Goal: Task Accomplishment & Management: Manage account settings

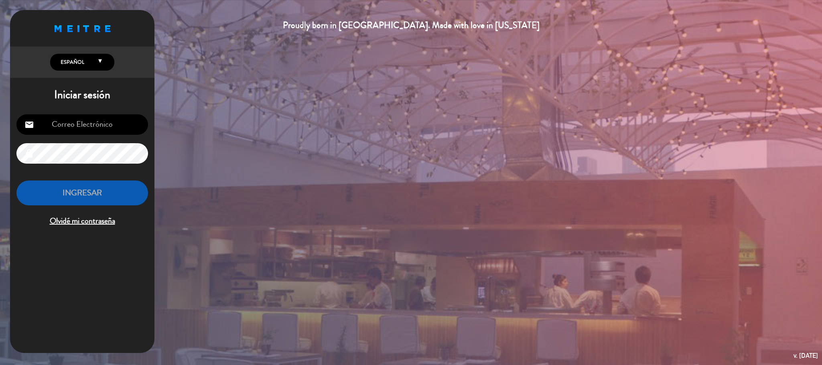
scroll to position [477, 0]
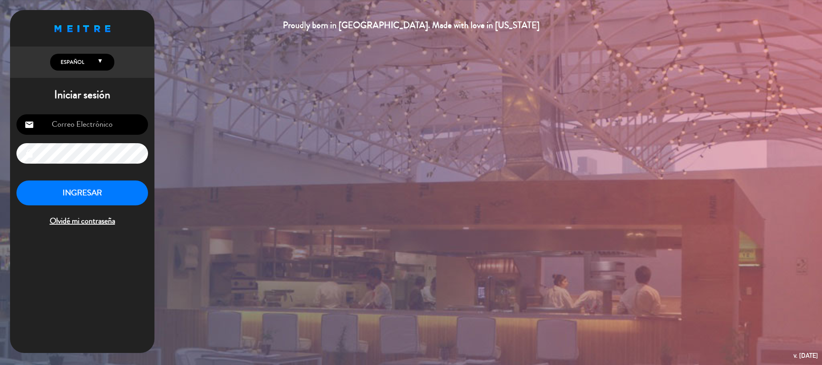
scroll to position [477, 0]
type input "[EMAIL_ADDRESS][DOMAIN_NAME]"
click at [104, 204] on button "INGRESAR" at bounding box center [82, 193] width 132 height 25
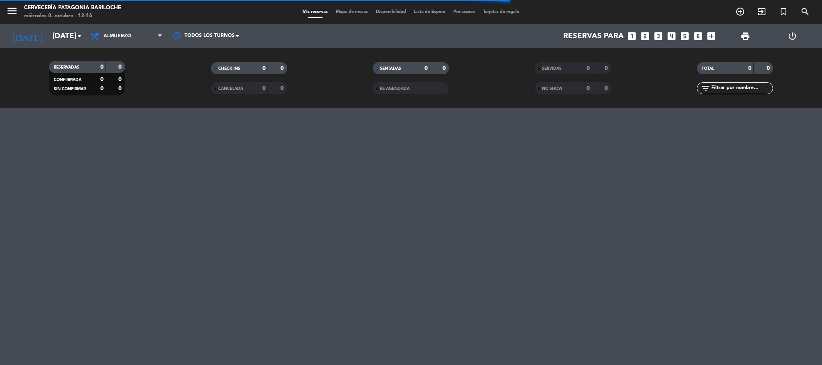
click at [357, 12] on span "Mapa de mesas" at bounding box center [352, 12] width 40 height 4
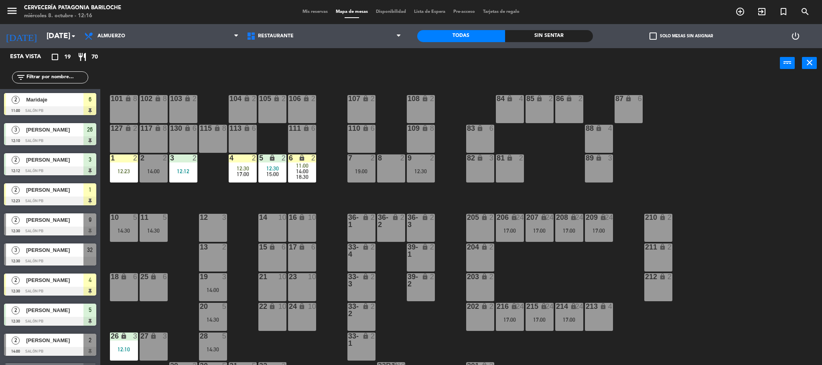
click at [217, 188] on div "101 lock 8 102 lock 8 104 lock 2 105 lock 2 106 lock 2 103 lock 2 107 lock 2 10…" at bounding box center [465, 224] width 714 height 287
click at [321, 201] on div "101 lock 8 102 lock 8 104 lock 2 105 lock 2 106 lock 2 103 lock 2 107 lock 2 10…" at bounding box center [465, 224] width 714 height 287
click at [685, 177] on div "101 lock 8 102 lock 8 104 lock 2 105 lock 2 106 lock 2 103 lock 2 107 lock 2 10…" at bounding box center [465, 224] width 714 height 287
click at [414, 200] on div "101 lock 8 102 lock 8 104 lock 2 105 lock 2 106 lock 2 103 lock 2 107 lock 2 10…" at bounding box center [465, 224] width 714 height 287
click at [244, 171] on span "17:00" at bounding box center [243, 174] width 12 height 6
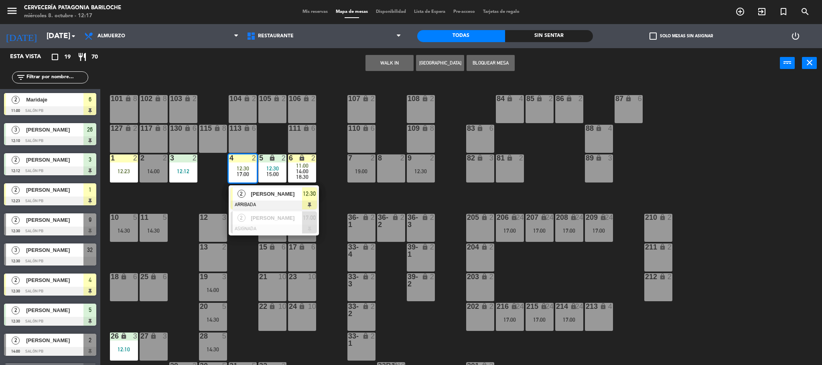
click at [347, 199] on div "101 lock 8 102 lock 8 104 lock 2 105 lock 2 106 lock 2 103 lock 2 107 lock 2 10…" at bounding box center [465, 224] width 714 height 287
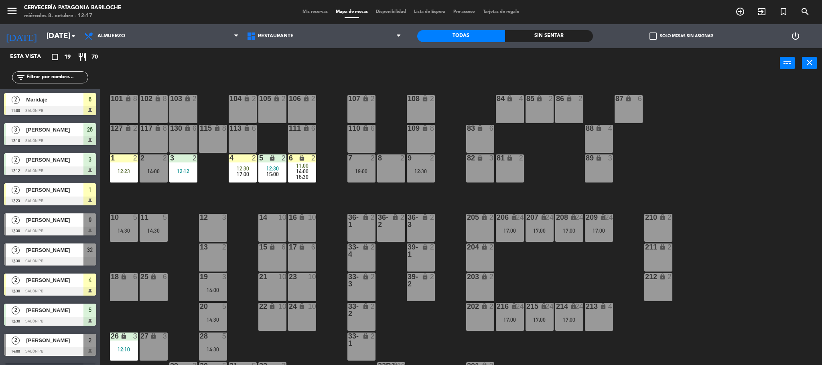
click at [313, 164] on div "11:00" at bounding box center [302, 166] width 28 height 6
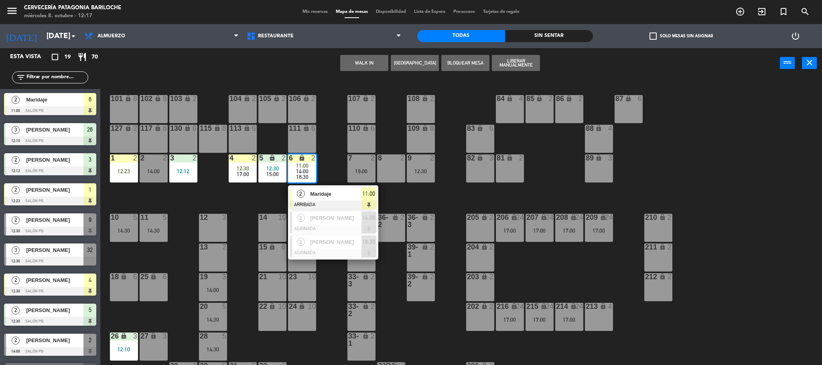
click at [327, 194] on span "Maridaje" at bounding box center [335, 194] width 51 height 8
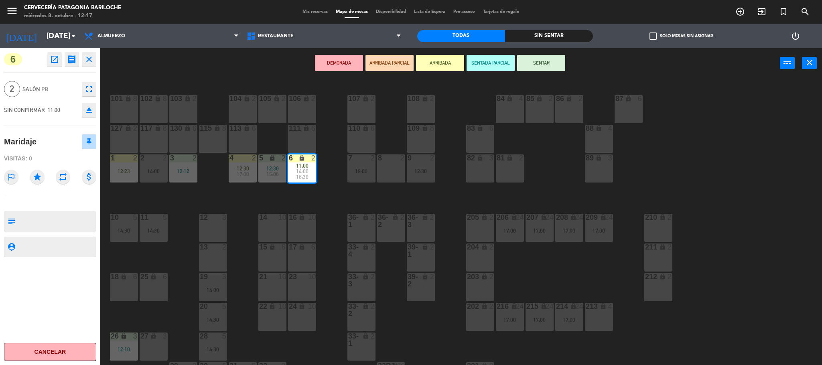
click at [543, 65] on button "SENTAR" at bounding box center [541, 63] width 48 height 16
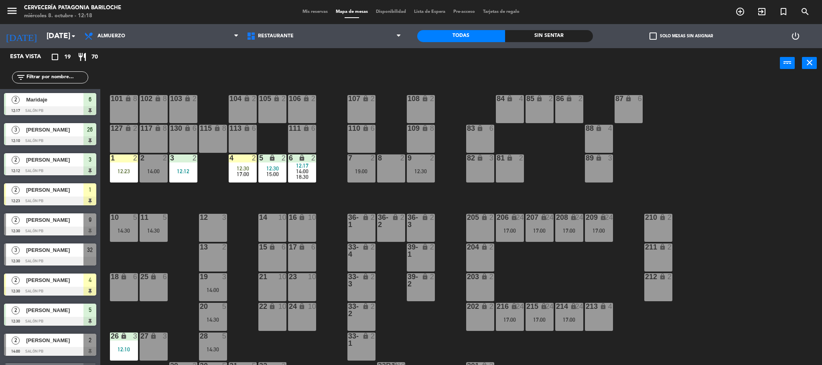
scroll to position [22, 0]
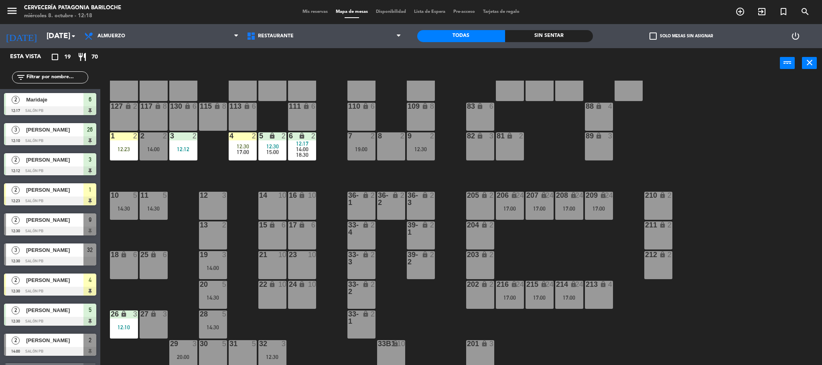
click at [297, 177] on div "101 lock 8 102 lock 8 104 lock 2 105 lock 2 106 lock 2 103 lock 2 107 lock 2 10…" at bounding box center [465, 224] width 714 height 287
click at [353, 177] on div "101 lock 8 102 lock 8 104 lock 2 105 lock 2 106 lock 2 103 lock 2 107 lock 2 10…" at bounding box center [465, 224] width 714 height 287
click at [316, 165] on div "101 lock 8 102 lock 8 104 lock 2 105 lock 2 106 lock 2 103 lock 2 107 lock 2 10…" at bounding box center [465, 224] width 714 height 287
click at [324, 177] on div "101 lock 8 102 lock 8 104 lock 2 105 lock 2 106 lock 2 103 lock 2 107 lock 2 10…" at bounding box center [465, 224] width 714 height 287
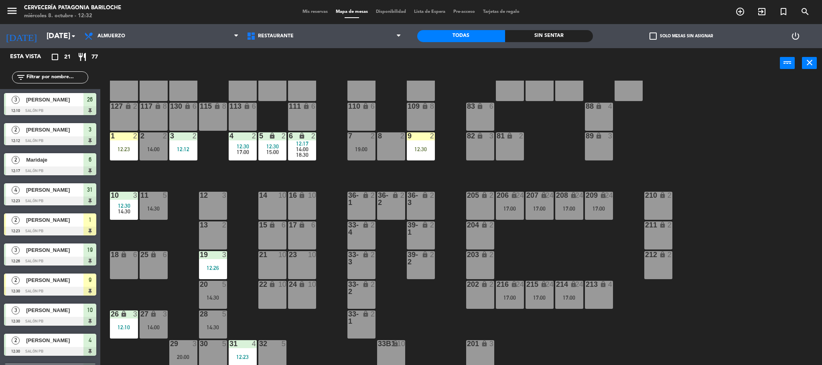
click at [432, 312] on div "101 lock 8 102 lock 8 104 lock 2 105 lock 2 106 lock 2 103 lock 2 107 lock 2 10…" at bounding box center [465, 224] width 714 height 287
click at [427, 147] on div "12:30" at bounding box center [421, 149] width 28 height 6
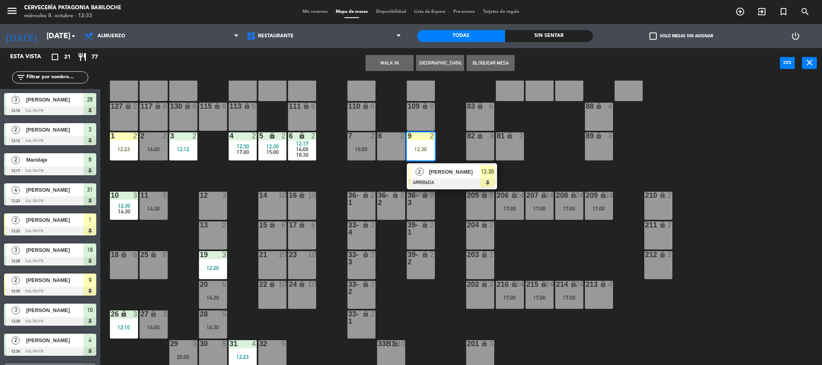
click at [359, 181] on div "101 lock 8 102 lock 8 104 lock 2 105 lock 2 106 lock 2 103 lock 2 107 lock 2 10…" at bounding box center [465, 224] width 714 height 287
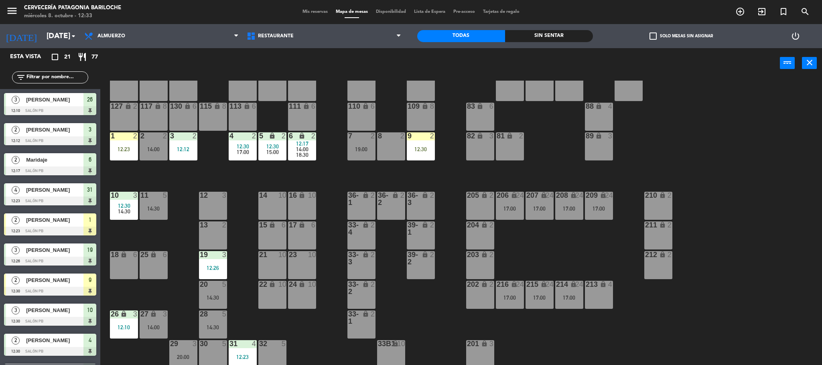
click at [445, 176] on div "101 lock 8 102 lock 8 104 lock 2 105 lock 2 106 lock 2 103 lock 2 107 lock 2 10…" at bounding box center [465, 224] width 714 height 287
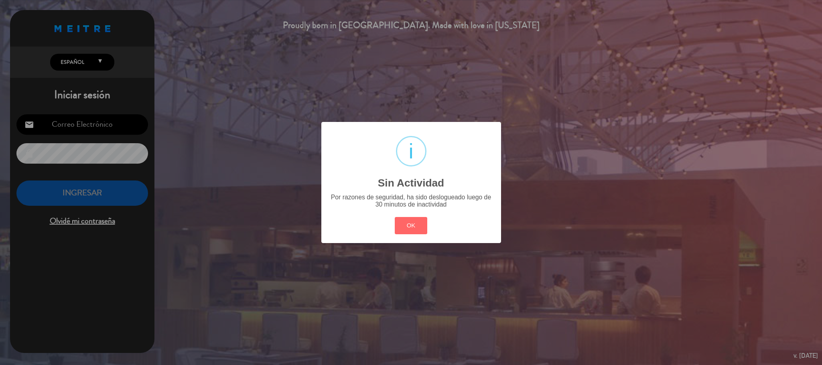
type input "plantabaja24.7@gmail.com"
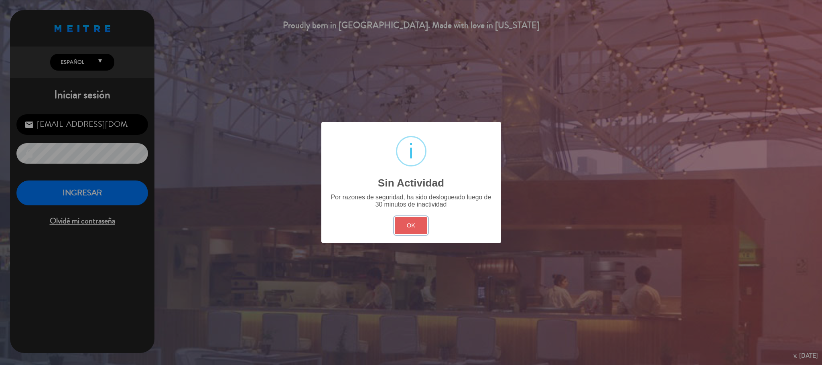
click at [415, 217] on button "OK" at bounding box center [411, 225] width 33 height 17
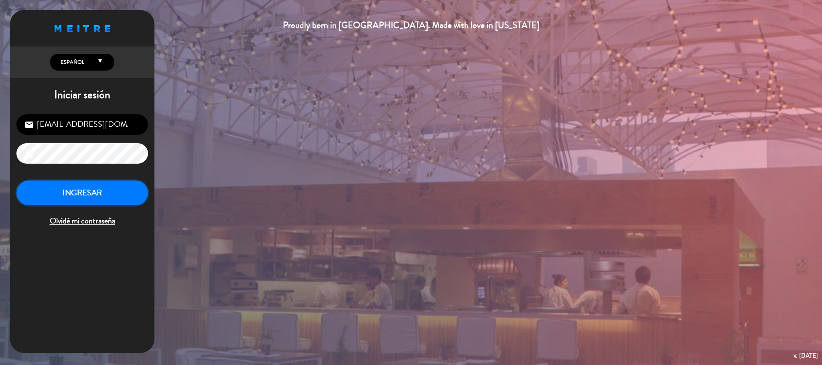
click at [130, 188] on button "INGRESAR" at bounding box center [82, 193] width 132 height 25
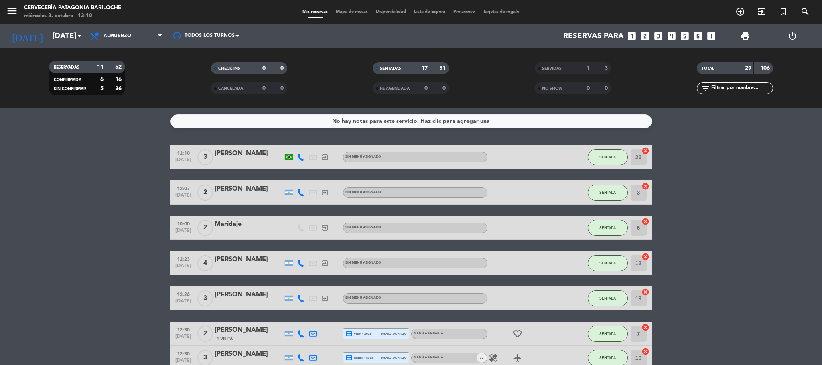
click at [358, 12] on span "Mapa de mesas" at bounding box center [352, 12] width 40 height 4
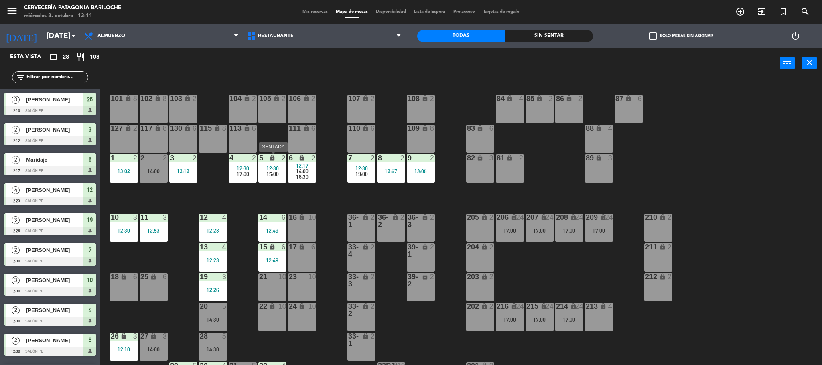
click at [269, 170] on span "12:30" at bounding box center [272, 168] width 12 height 6
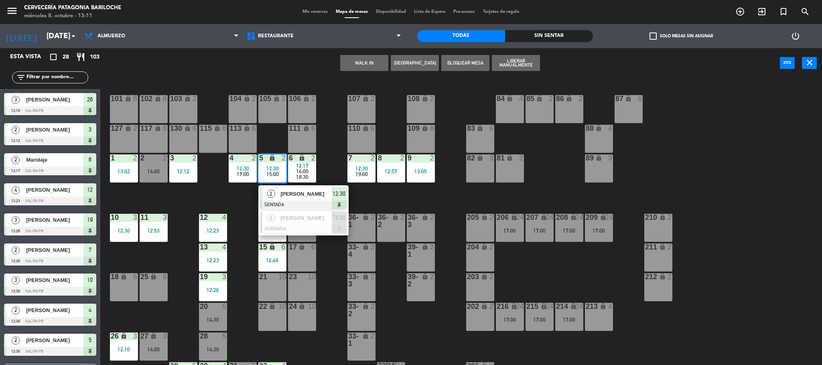
click at [376, 204] on div "101 lock 8 102 lock 8 104 lock 2 105 lock 2 106 lock 2 103 lock 2 107 lock 2 10…" at bounding box center [465, 224] width 714 height 287
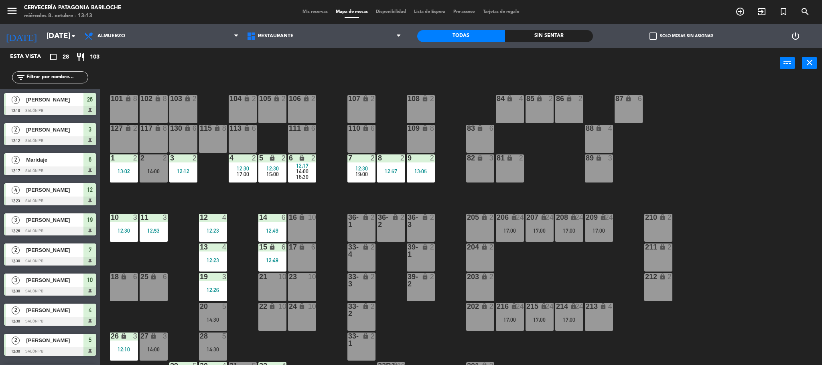
click at [213, 192] on div "101 lock 8 102 lock 8 104 lock 2 105 lock 2 106 lock 2 103 lock 2 107 lock 2 10…" at bounding box center [465, 224] width 714 height 287
click at [16, 7] on icon "menu" at bounding box center [12, 11] width 12 height 12
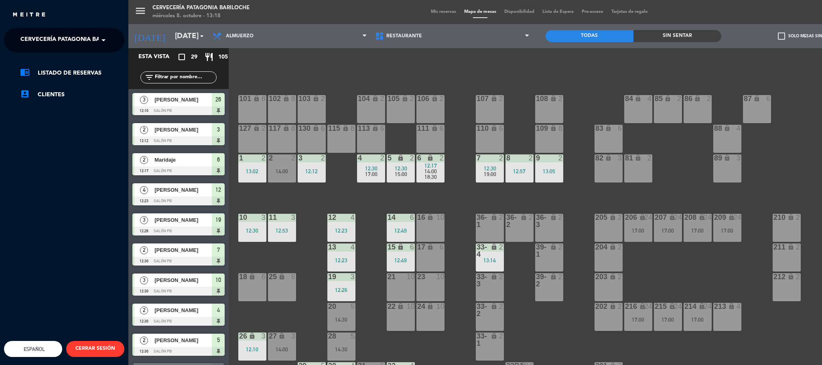
click at [65, 37] on span "Cervecería Patagonia Bariloche" at bounding box center [72, 40] width 105 height 17
click at [79, 73] on span "Experiencia Tour Cervecero" at bounding box center [53, 73] width 91 height 9
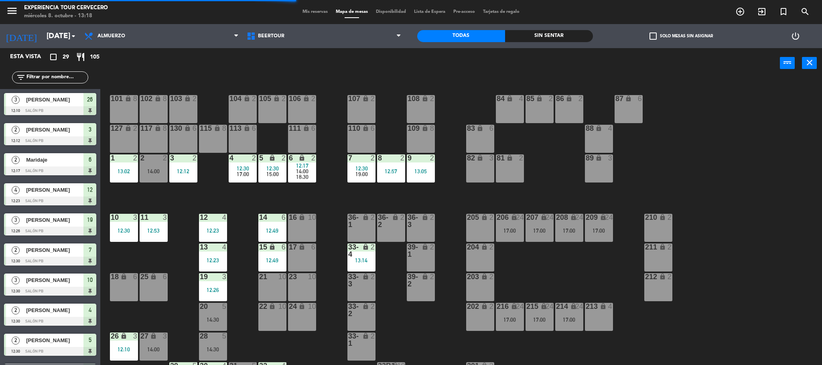
click at [313, 17] on div "menu Experiencia Tour Cervecero miércoles 8. octubre - 13:18 Mis reservas Mapa …" at bounding box center [411, 12] width 822 height 24
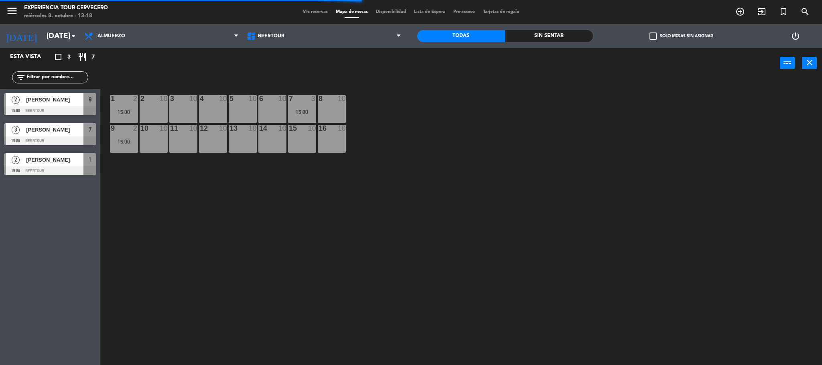
click at [309, 8] on div "menu Experiencia Tour Cervecero miércoles 8. octubre - 13:18 Mis reservas Mapa …" at bounding box center [411, 12] width 822 height 24
click at [315, 14] on div "Mis reservas Mapa de mesas Disponibilidad Lista de Espera Pre-acceso Tarjetas d…" at bounding box center [411, 11] width 225 height 7
type textarea "reservas"
click at [313, 8] on div "menu Experiencia Tour Cervecero miércoles 8. octubre - 13:18 Mis reservas Mapa …" at bounding box center [411, 12] width 822 height 24
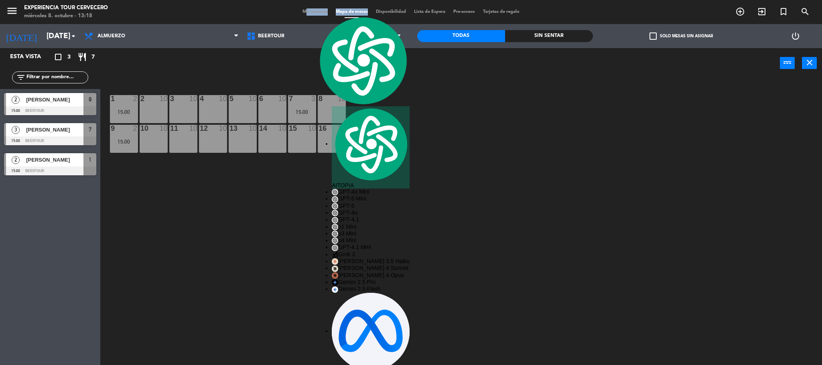
click at [312, 11] on span "Mis reservas" at bounding box center [315, 12] width 33 height 4
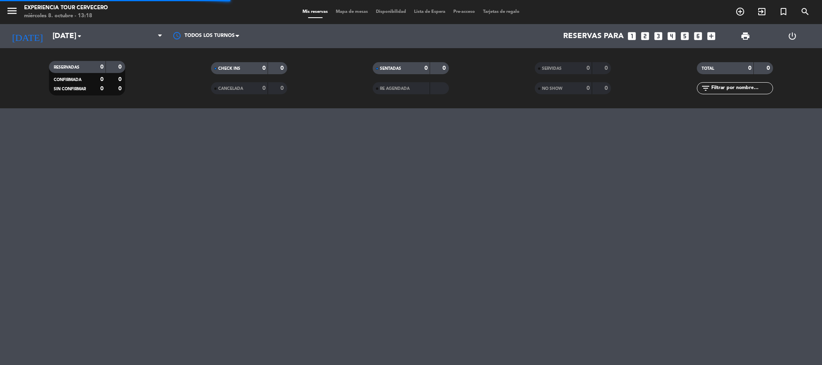
click at [355, 143] on div "menu Experiencia Tour Cervecero miércoles 8. octubre - 13:18 Mis reservas Mapa …" at bounding box center [411, 182] width 822 height 365
click at [139, 35] on span "Almuerzo" at bounding box center [126, 36] width 80 height 18
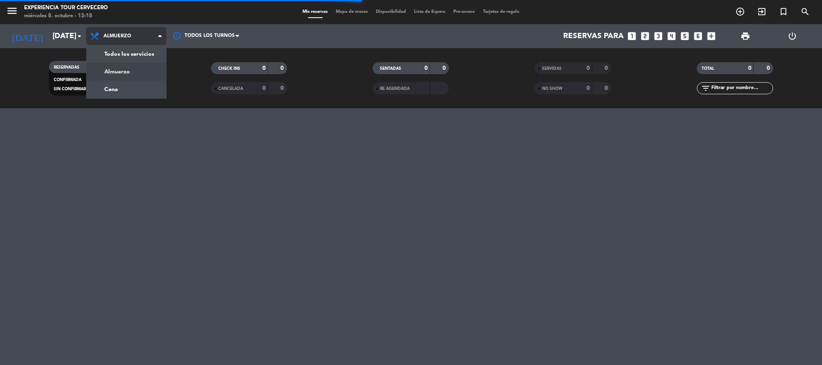
click at [159, 48] on div "menu Experiencia Tour Cervecero miércoles 8. octubre - 13:18 Mis reservas Mapa …" at bounding box center [411, 54] width 822 height 108
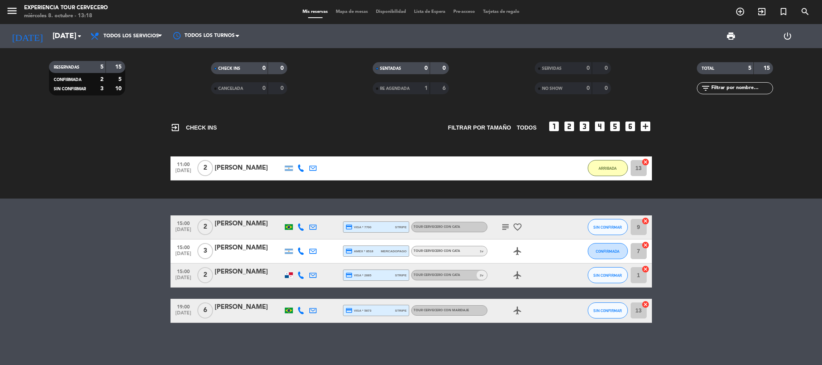
click at [508, 225] on icon "subject" at bounding box center [506, 227] width 10 height 10
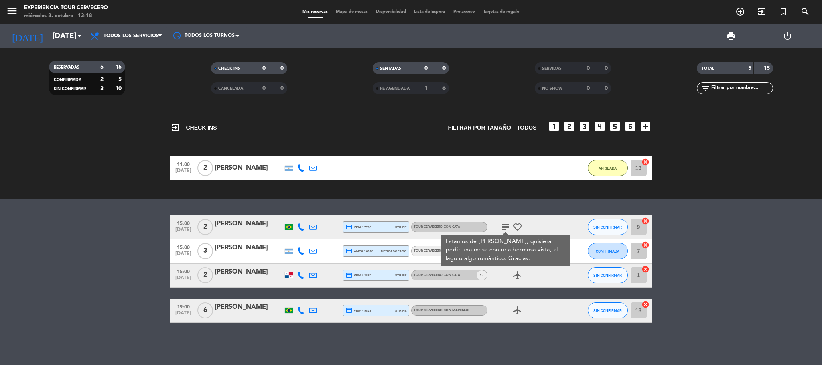
click at [534, 225] on div "subject Estamos de luna de miel, quisiera pedir una mesa con una hermosa vista,…" at bounding box center [524, 227] width 72 height 24
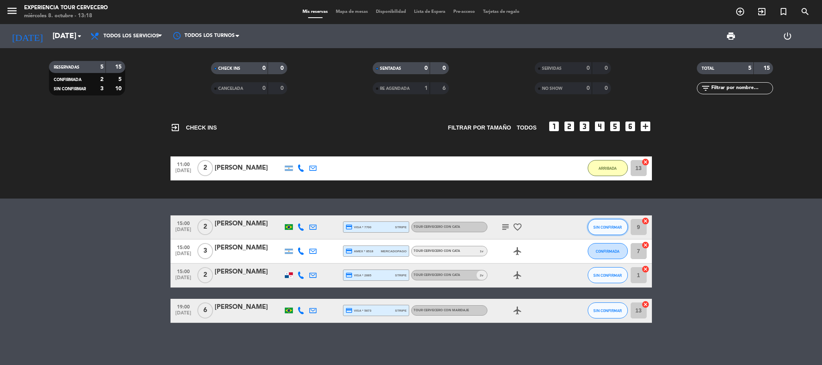
click at [609, 226] on span "SIN CONFIRMAR" at bounding box center [607, 227] width 28 height 4
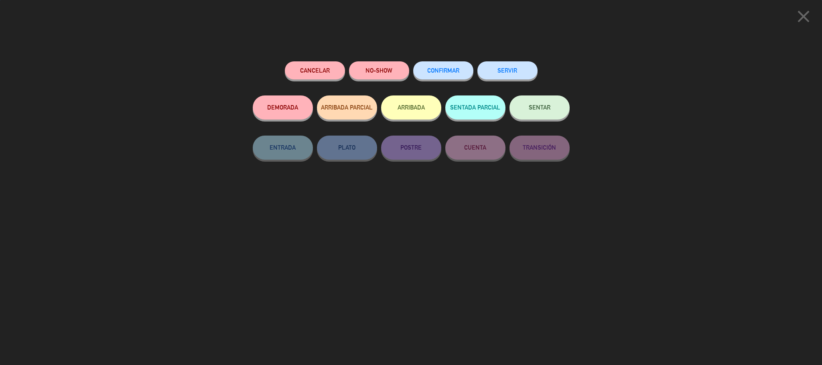
click at [447, 68] on span "CONFIRMAR" at bounding box center [443, 70] width 32 height 7
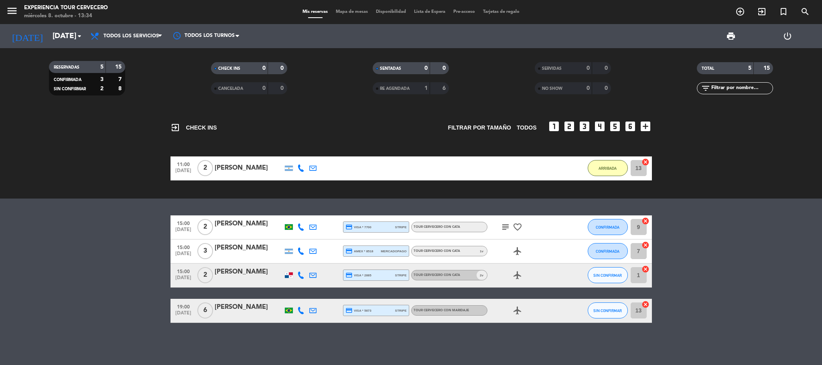
click at [337, 11] on span "Mapa de mesas" at bounding box center [352, 12] width 40 height 4
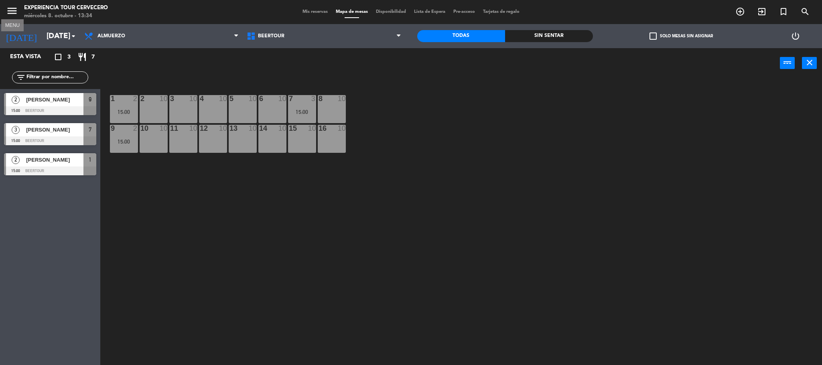
click at [8, 6] on icon "menu" at bounding box center [12, 11] width 12 height 12
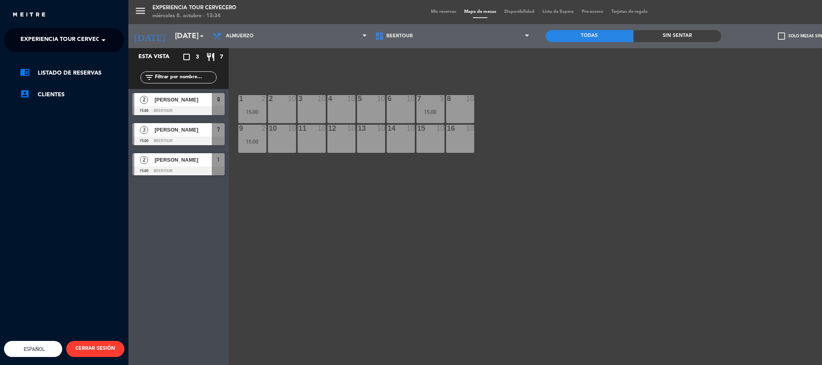
click at [47, 39] on span "Experiencia Tour Cervecero" at bounding box center [65, 40] width 91 height 17
click at [52, 60] on span "Cervecería Patagonia Bariloche" at bounding box center [60, 61] width 105 height 9
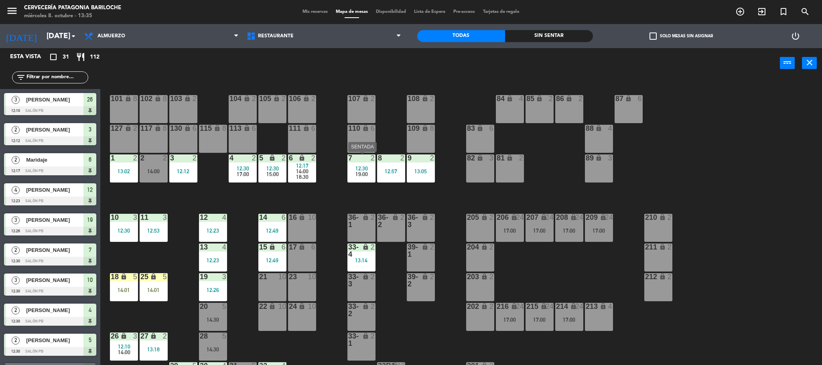
click at [351, 169] on div "12:30" at bounding box center [361, 169] width 28 height 6
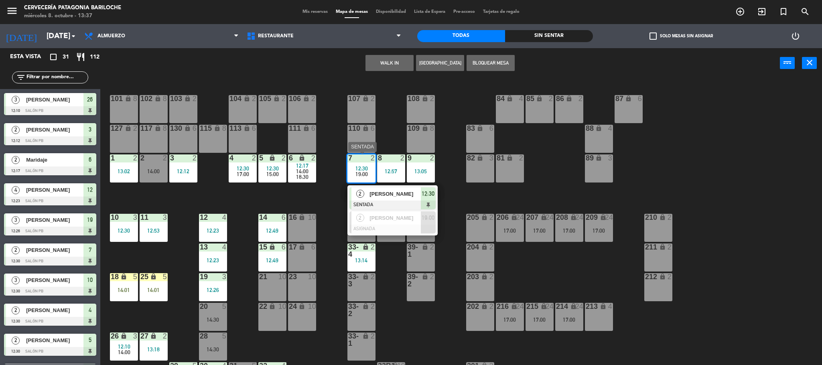
click at [419, 191] on span "Claudio de Sousa" at bounding box center [395, 194] width 51 height 8
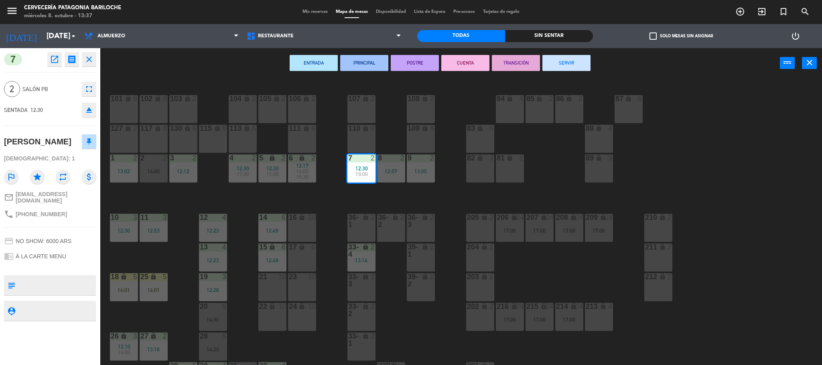
click at [481, 63] on button "CUENTA" at bounding box center [465, 63] width 48 height 16
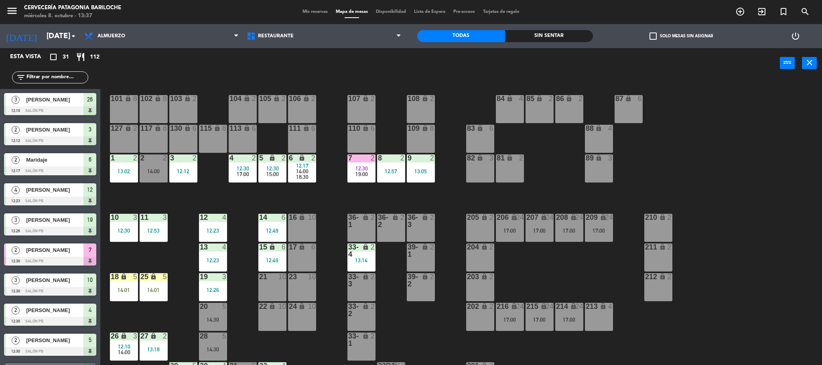
click at [359, 195] on div "101 lock 8 102 lock 8 104 lock 2 105 lock 2 106 lock 2 103 lock 2 107 lock 2 10…" at bounding box center [465, 224] width 714 height 287
click at [392, 166] on div "8 2 12:57" at bounding box center [391, 168] width 28 height 28
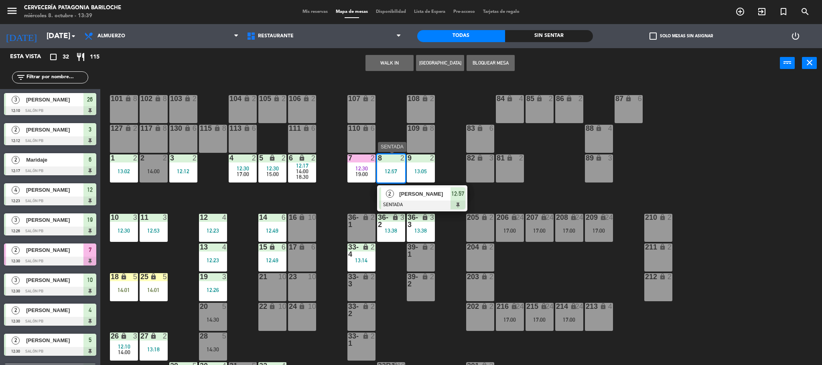
click at [413, 191] on span "Braw jonh" at bounding box center [424, 194] width 51 height 8
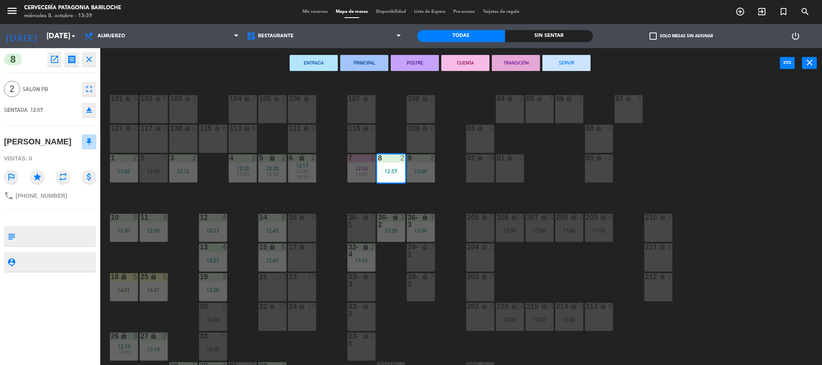
click at [469, 64] on button "CUENTA" at bounding box center [465, 63] width 48 height 16
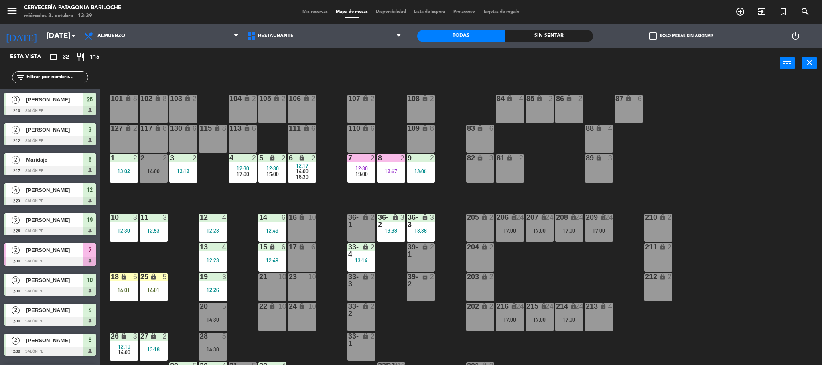
scroll to position [2, 0]
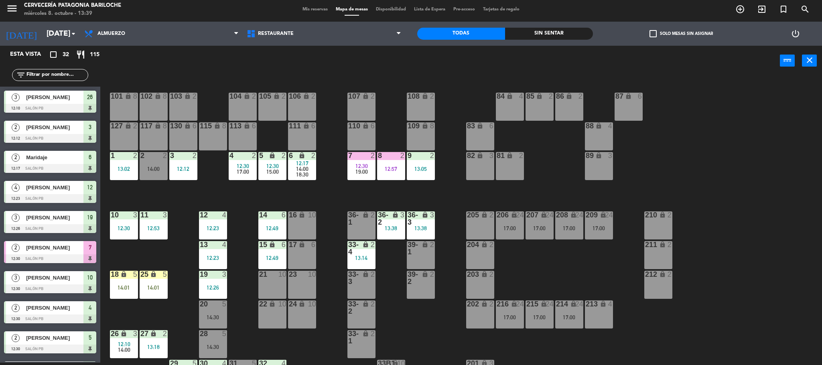
click at [176, 171] on div "12:12" at bounding box center [183, 169] width 28 height 6
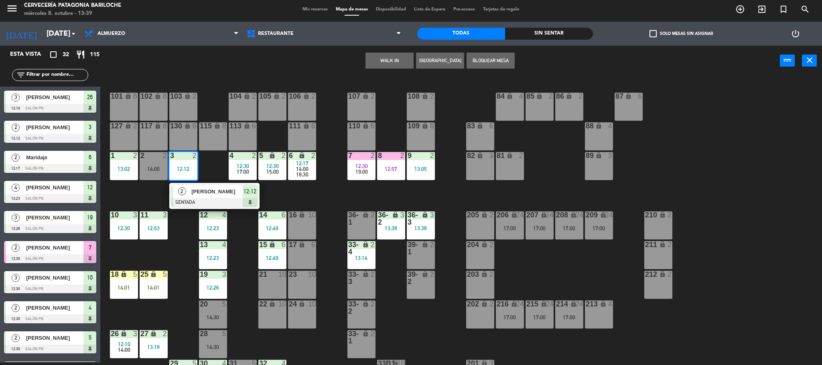
click at [223, 188] on span "Javier Dery" at bounding box center [216, 191] width 51 height 8
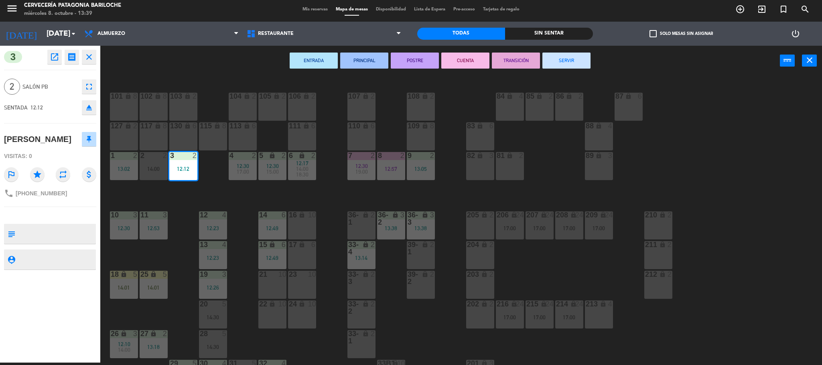
click at [461, 58] on button "CUENTA" at bounding box center [465, 61] width 48 height 16
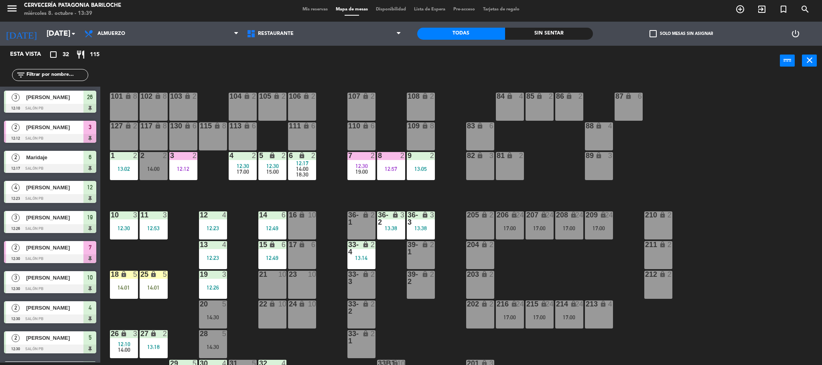
click at [122, 343] on span "12:10" at bounding box center [124, 344] width 12 height 6
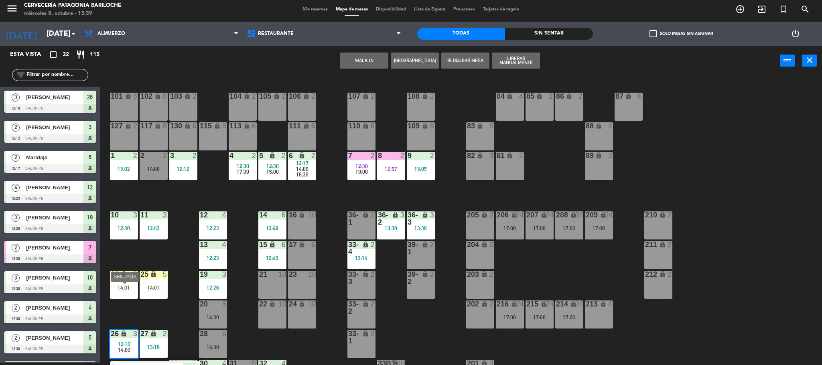
scroll to position [46, 0]
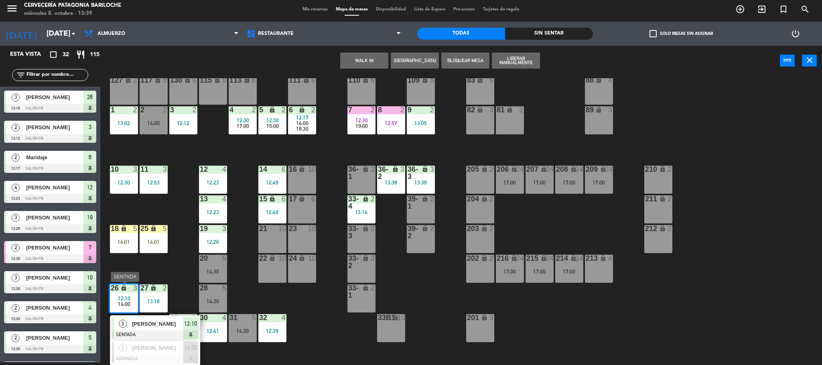
drag, startPoint x: 155, startPoint y: 320, endPoint x: 506, endPoint y: 74, distance: 428.6
click at [154, 319] on div "3 Alejandri bucardupino SENTADA 12:10" at bounding box center [155, 328] width 102 height 26
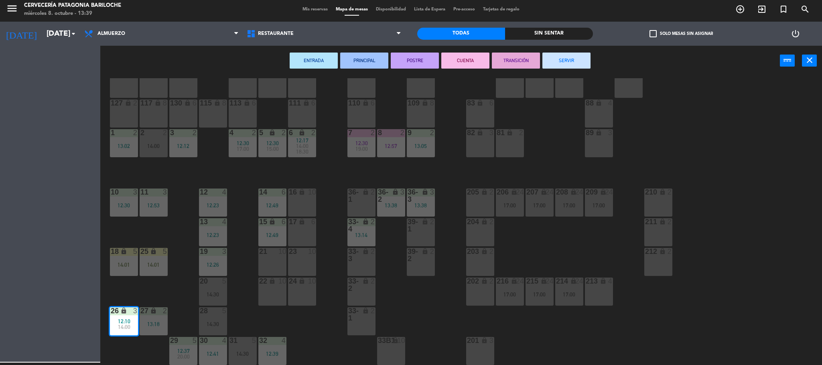
scroll to position [22, 0]
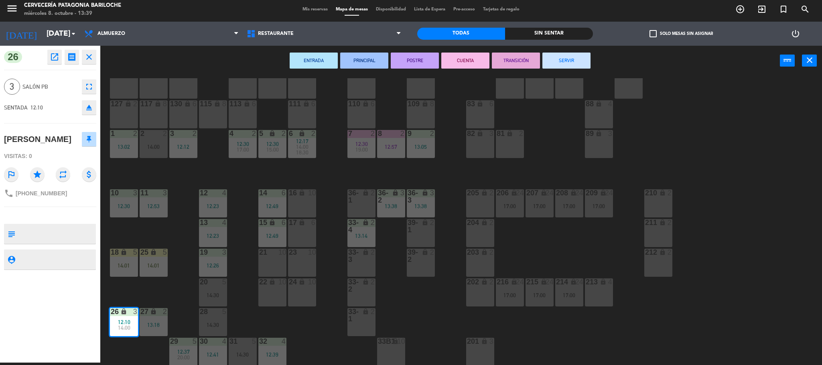
click at [455, 61] on button "CUENTA" at bounding box center [465, 61] width 48 height 16
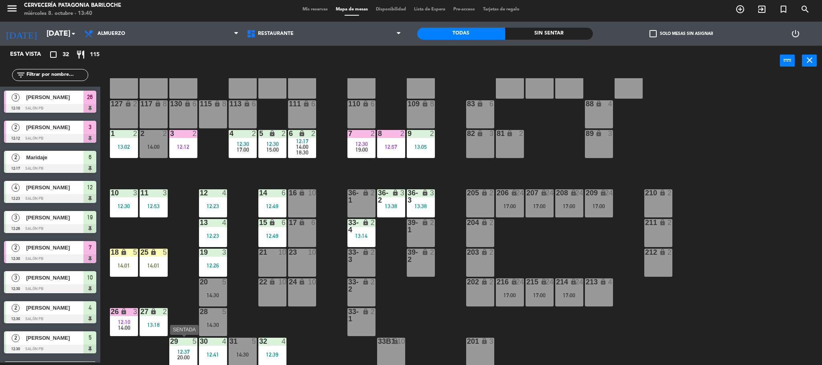
click at [188, 343] on div at bounding box center [183, 341] width 13 height 7
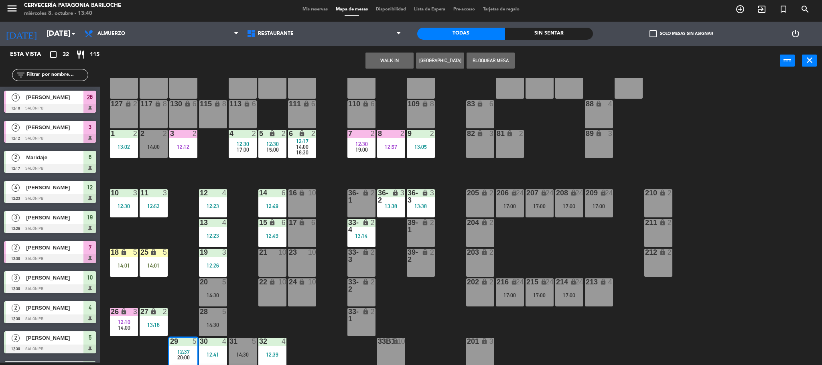
scroll to position [75, 0]
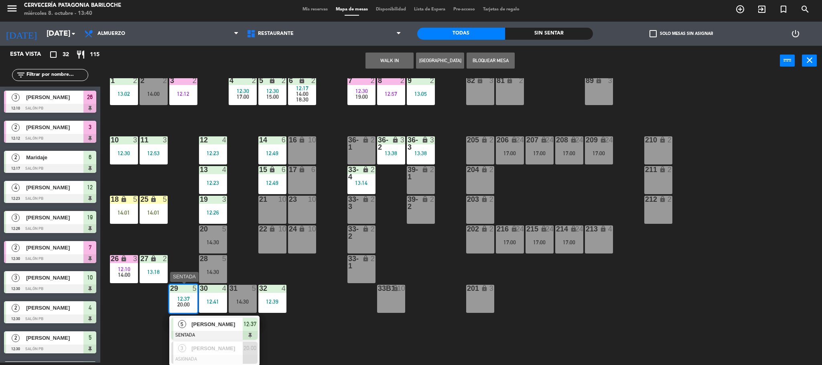
click at [194, 329] on span "carlos hernandez" at bounding box center [216, 324] width 51 height 8
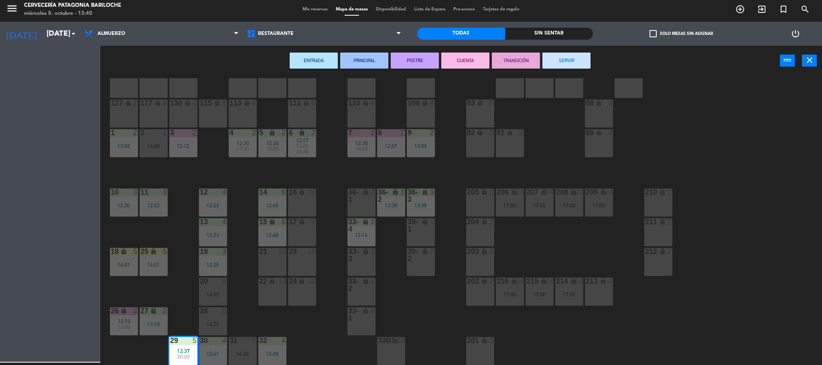
scroll to position [22, 0]
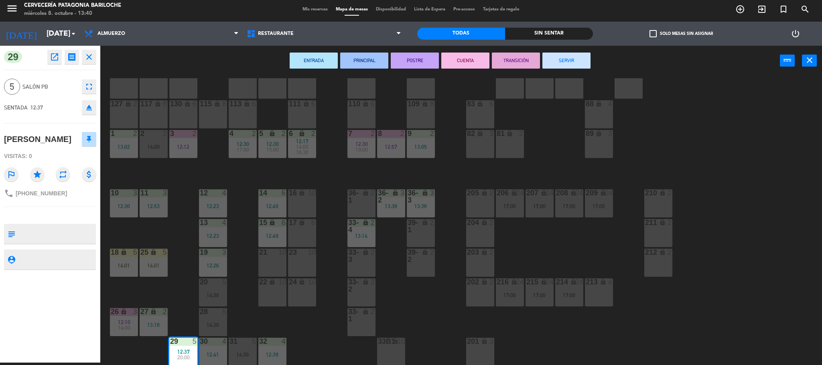
click at [466, 62] on button "CUENTA" at bounding box center [465, 61] width 48 height 16
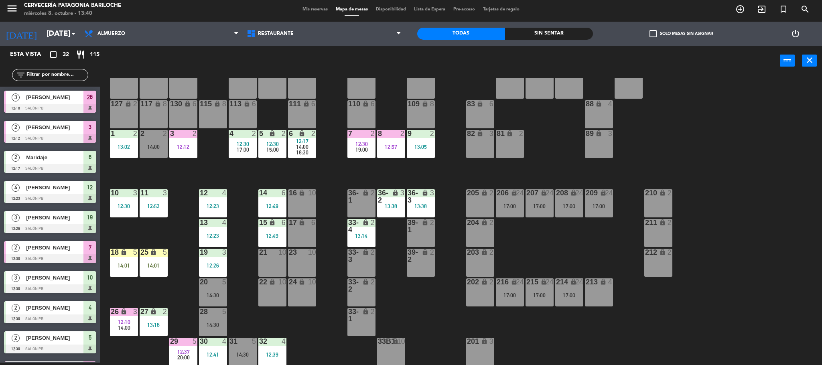
scroll to position [2, 0]
click at [303, 144] on span "14:00" at bounding box center [302, 147] width 12 height 6
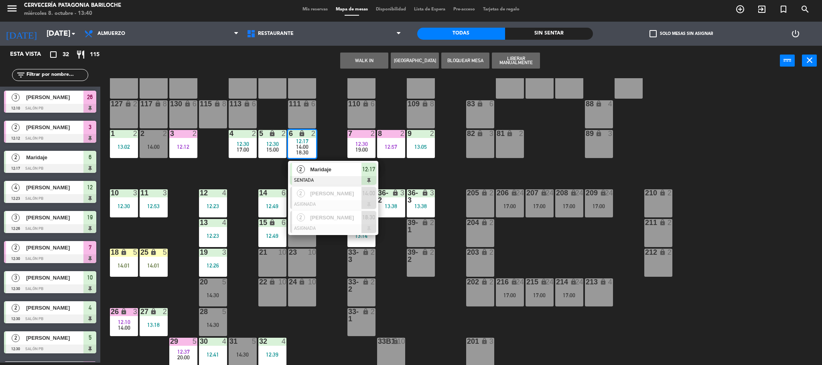
click at [313, 171] on span "Maridaje" at bounding box center [335, 169] width 51 height 8
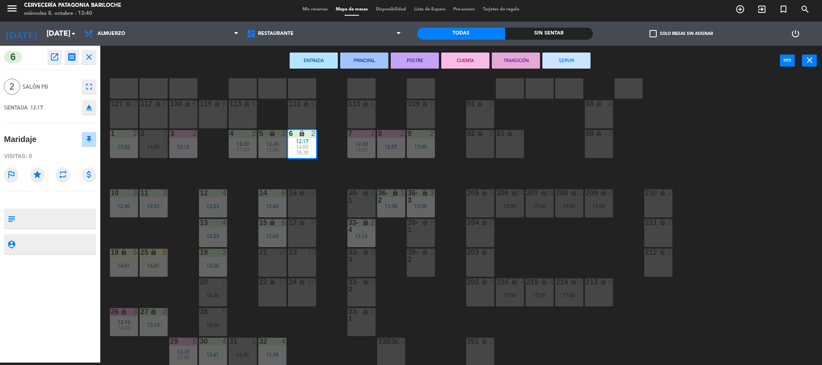
click at [457, 59] on button "CUENTA" at bounding box center [465, 61] width 48 height 16
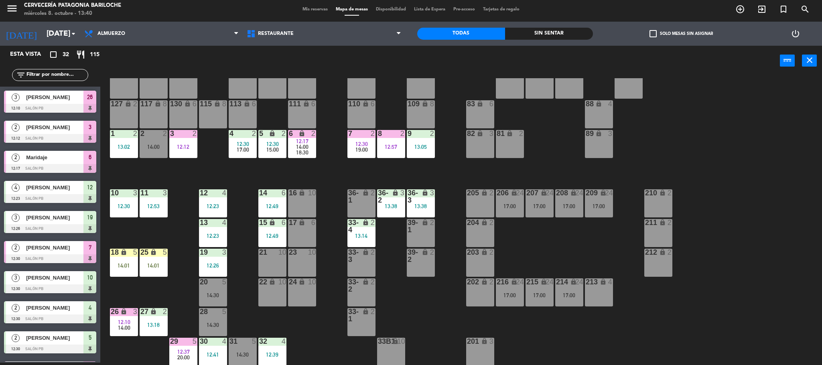
click at [384, 146] on div "12:57" at bounding box center [391, 147] width 28 height 6
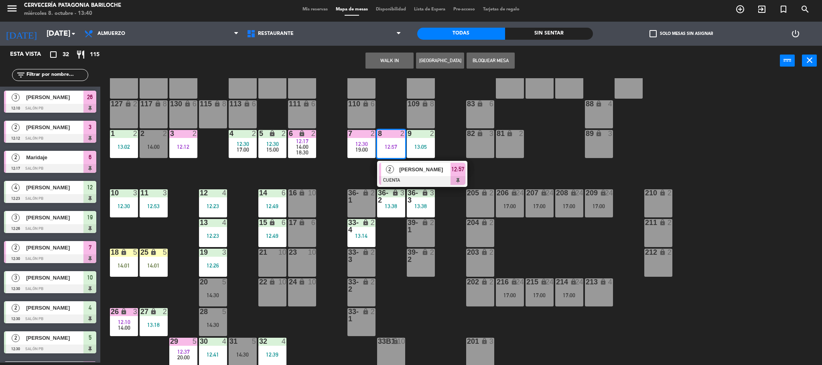
click at [402, 173] on span "Braw jonh" at bounding box center [424, 169] width 51 height 8
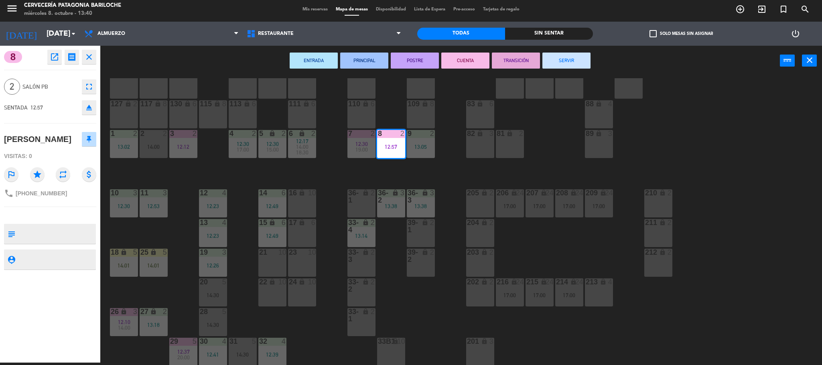
click at [371, 59] on button "PRINCIPAL" at bounding box center [364, 61] width 48 height 16
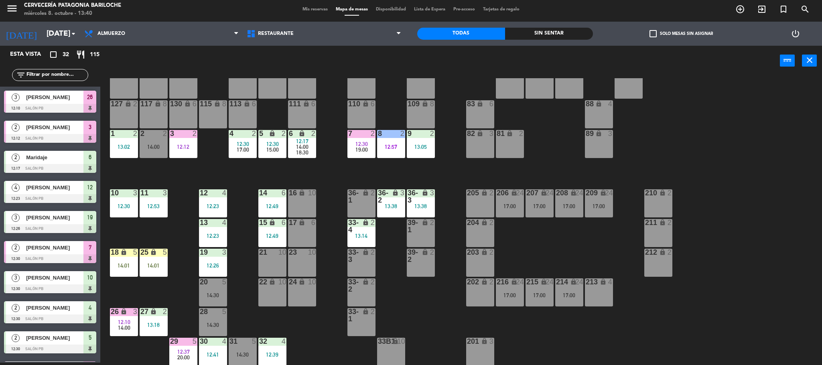
click at [441, 160] on div "101 lock 8 102 lock 8 104 lock 2 105 lock 2 106 lock 2 103 lock 2 107 lock 2 10…" at bounding box center [465, 221] width 714 height 287
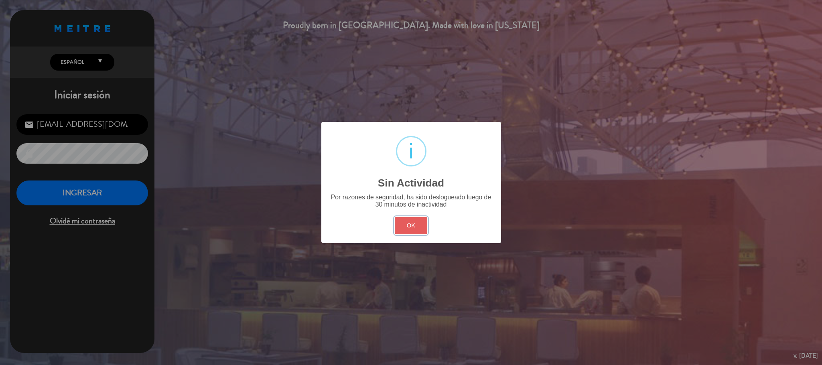
click at [401, 231] on button "OK" at bounding box center [411, 225] width 33 height 17
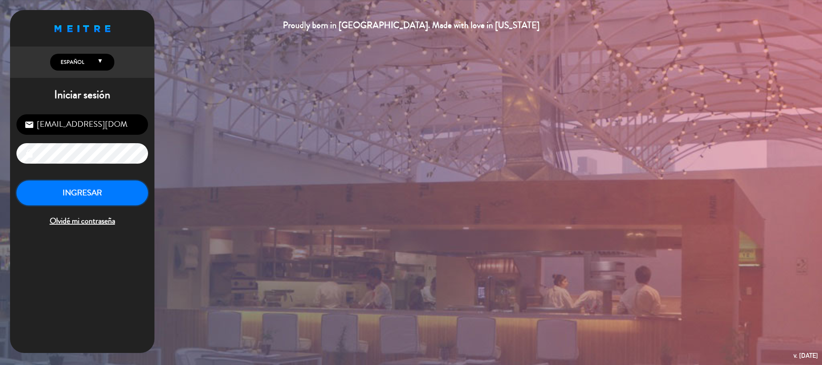
click at [126, 191] on button "INGRESAR" at bounding box center [82, 193] width 132 height 25
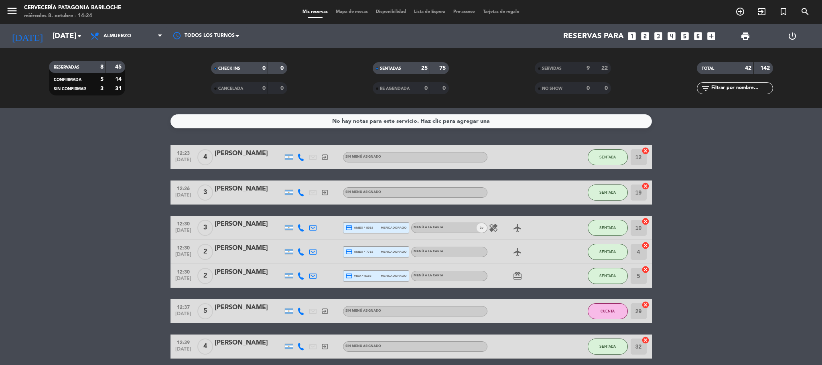
click at [344, 16] on div "menu Cervecería Patagonia Bariloche miércoles 8. octubre - 14:24 Mis reservas M…" at bounding box center [411, 12] width 822 height 24
click at [346, 10] on span "Mapa de mesas" at bounding box center [352, 12] width 40 height 4
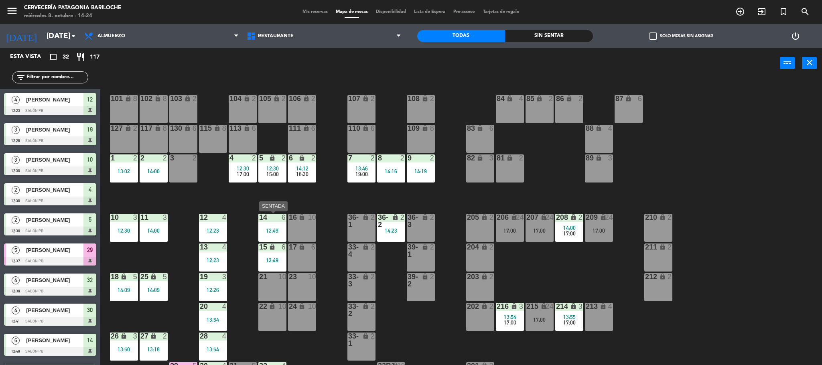
click at [272, 228] on div "12:49" at bounding box center [272, 231] width 28 height 6
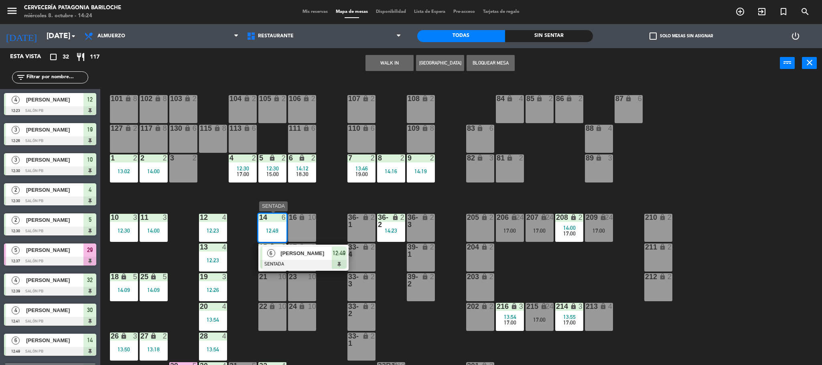
click at [310, 256] on span "Nicolas Canepa" at bounding box center [305, 253] width 51 height 8
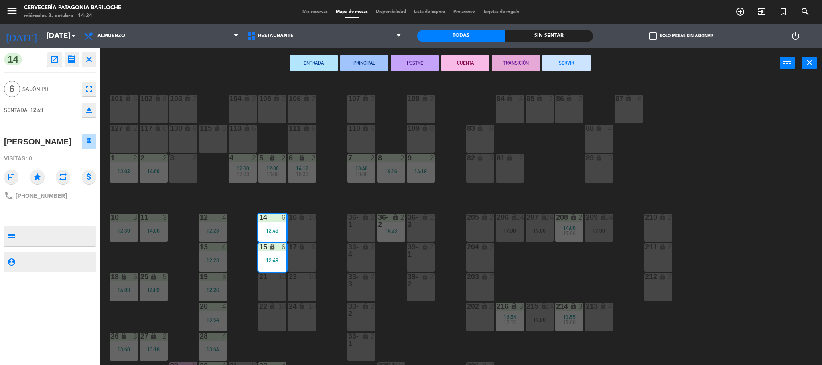
click at [564, 65] on button "SERVIR" at bounding box center [566, 63] width 48 height 16
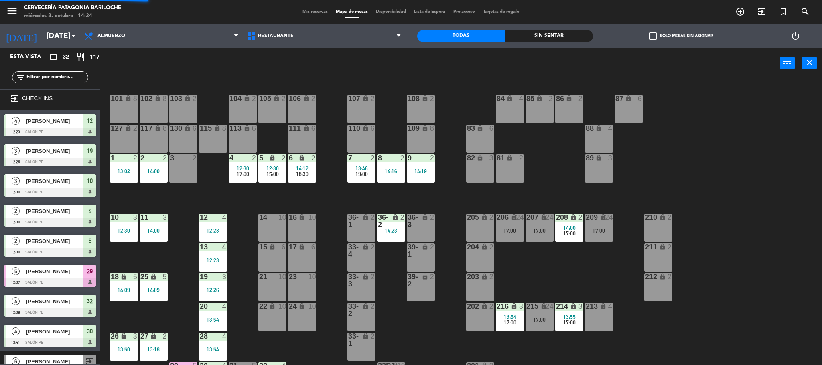
scroll to position [2, 0]
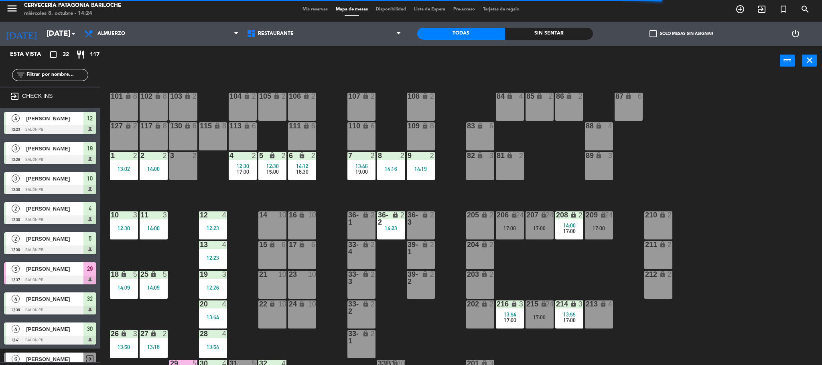
click at [150, 166] on div "14:00" at bounding box center [154, 169] width 28 height 6
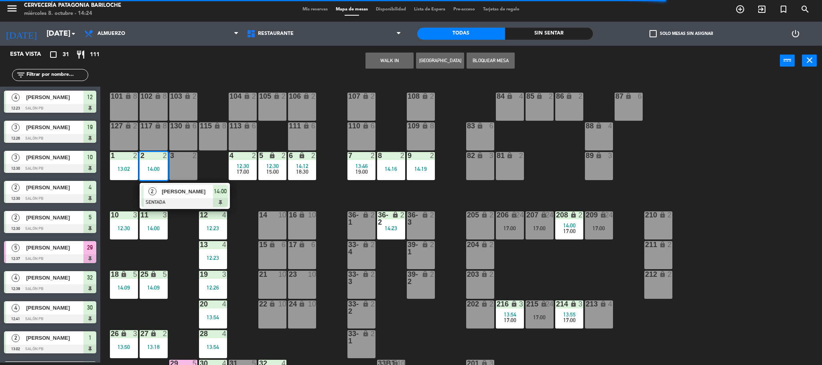
click at [173, 190] on span "Emily Martinez" at bounding box center [187, 191] width 51 height 8
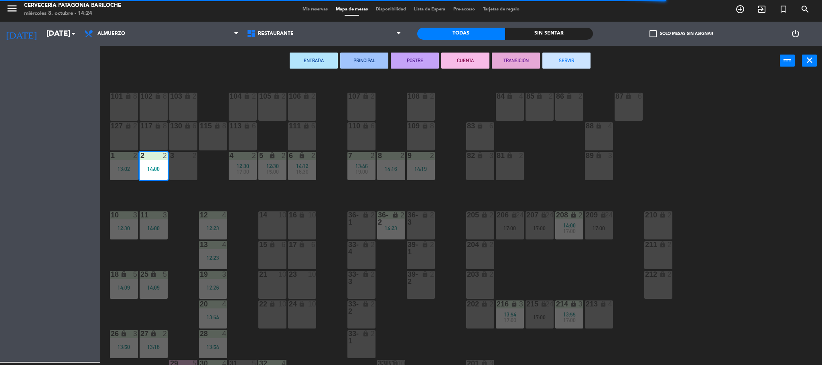
click at [179, 169] on div "3 2" at bounding box center [183, 166] width 28 height 28
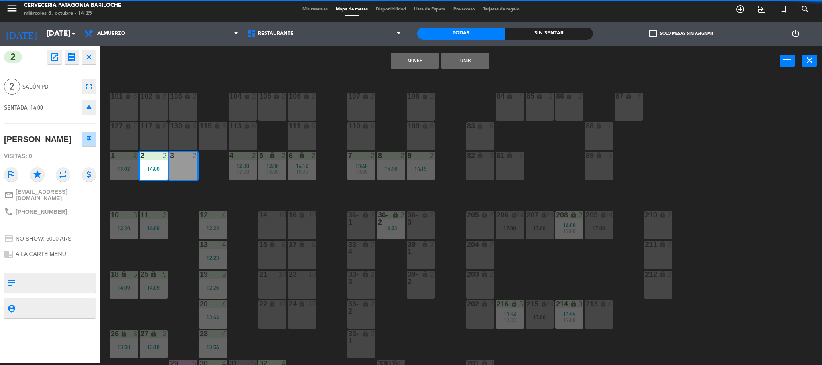
click at [416, 63] on button "Mover" at bounding box center [415, 61] width 48 height 16
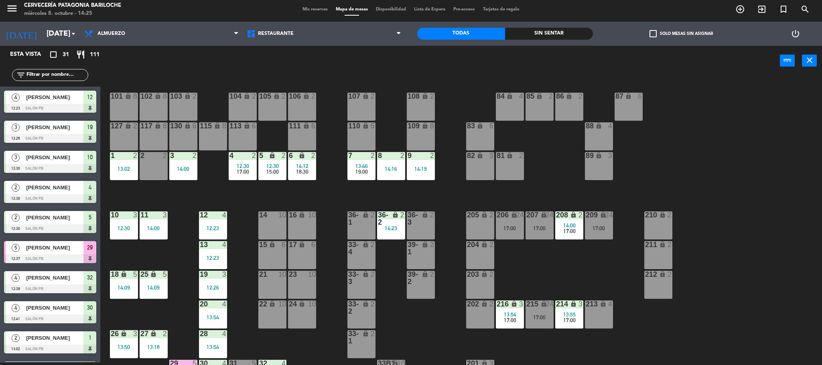
scroll to position [22, 0]
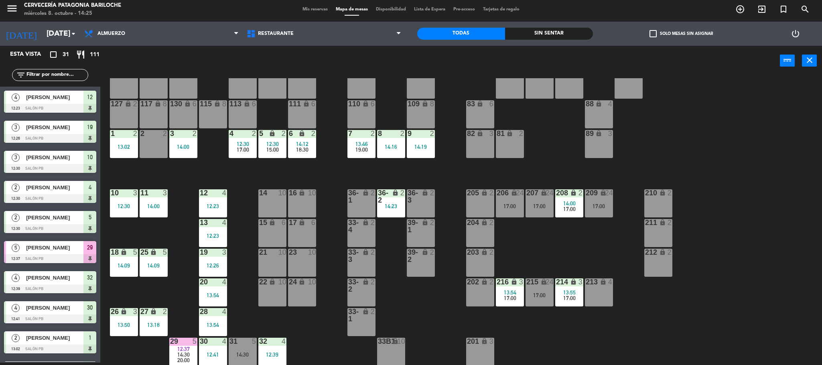
click at [257, 359] on div "101 lock 8 102 lock 8 104 lock 2 105 lock 2 106 lock 2 103 lock 2 107 lock 2 10…" at bounding box center [465, 221] width 714 height 287
click at [266, 358] on div "32 4 12:39" at bounding box center [272, 352] width 28 height 28
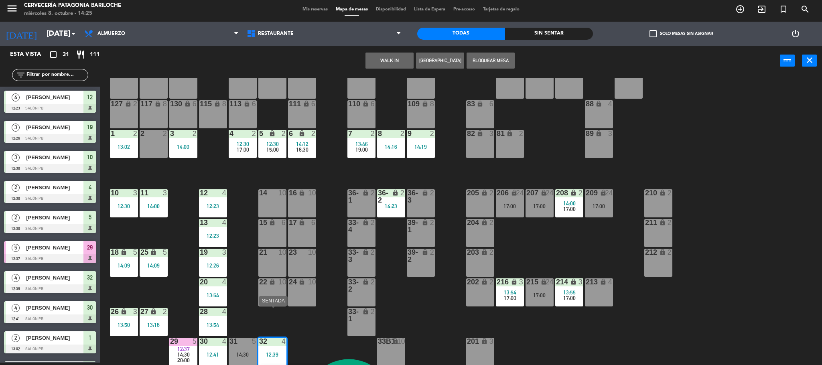
scroll to position [51, 0]
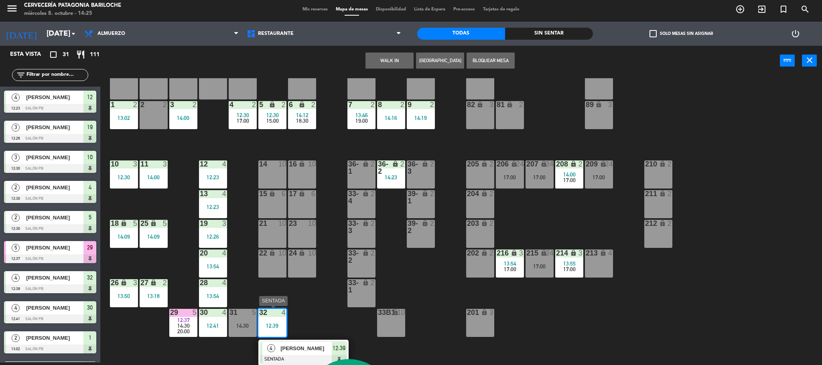
click at [301, 348] on span "Sandra quiroga" at bounding box center [305, 348] width 51 height 8
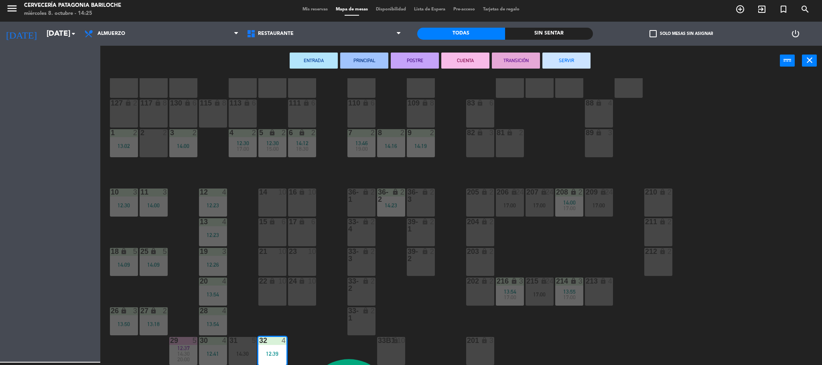
scroll to position [22, 0]
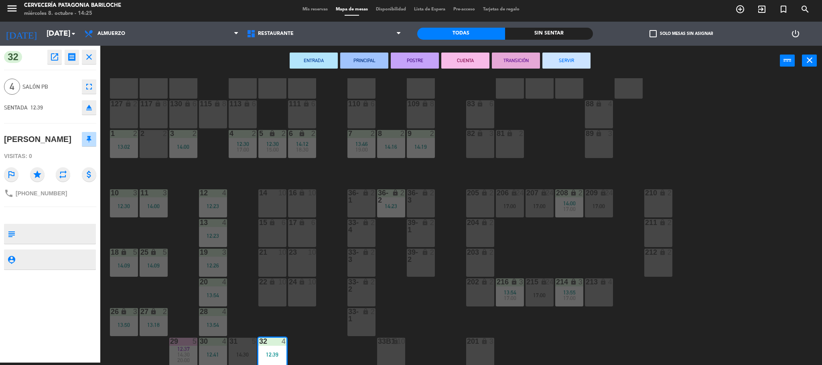
click at [567, 59] on button "SERVIR" at bounding box center [566, 61] width 48 height 16
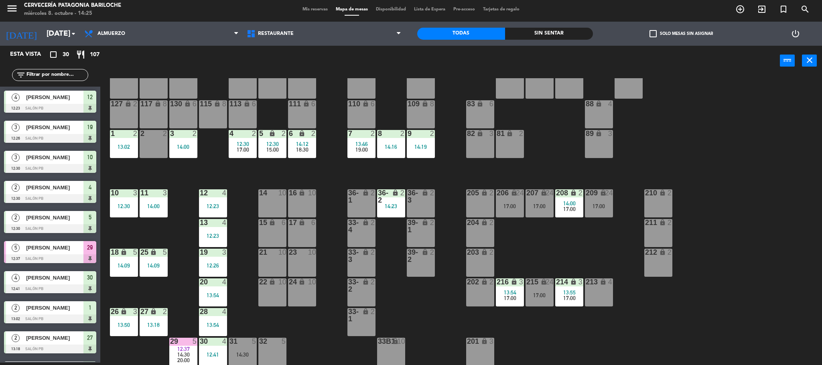
click at [240, 266] on div "101 lock 8 102 lock 8 104 lock 2 105 lock 2 106 lock 2 103 lock 2 107 lock 2 10…" at bounding box center [465, 221] width 714 height 287
click at [171, 344] on div "29" at bounding box center [170, 341] width 0 height 7
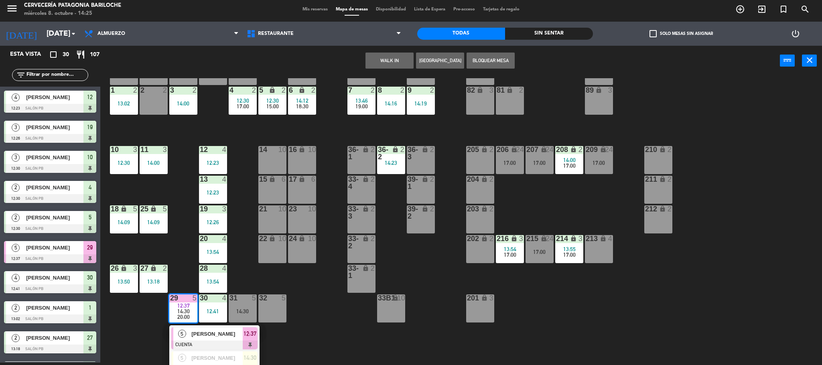
scroll to position [99, 0]
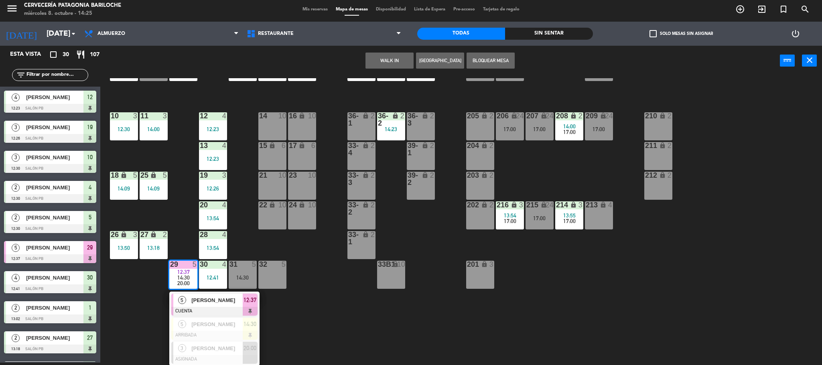
click at [211, 294] on div "carlos hernandez" at bounding box center [217, 300] width 52 height 13
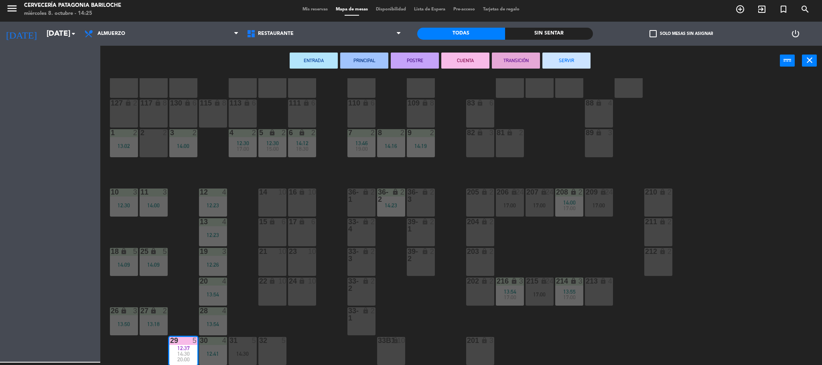
scroll to position [22, 0]
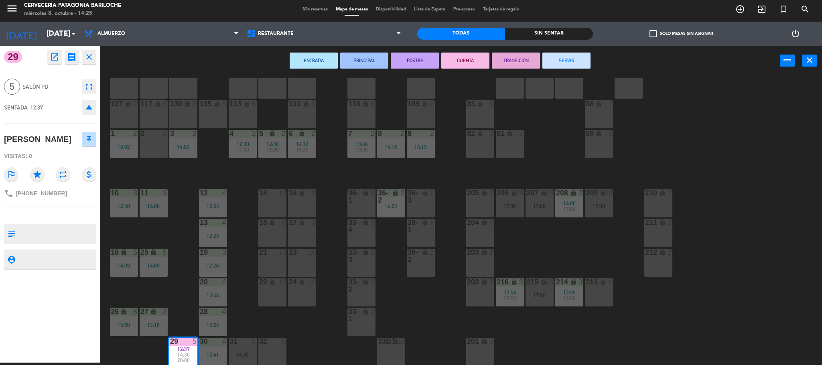
click at [567, 57] on button "SERVIR" at bounding box center [566, 61] width 48 height 16
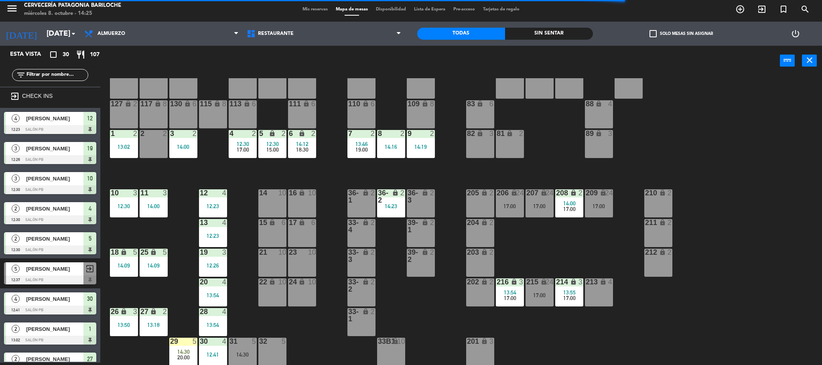
click at [179, 349] on span "14:30" at bounding box center [183, 352] width 12 height 6
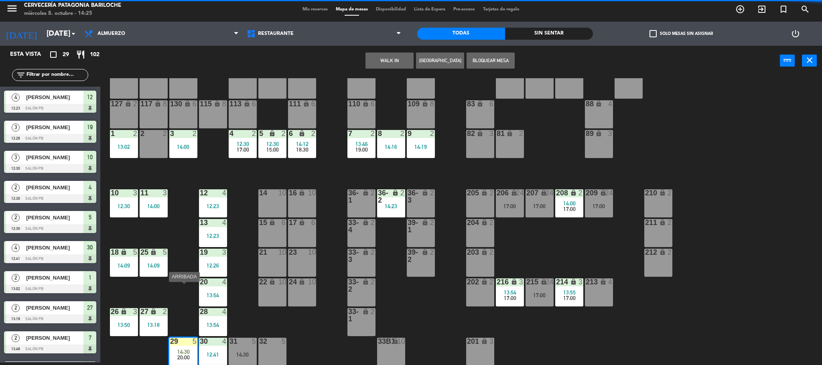
scroll to position [75, 0]
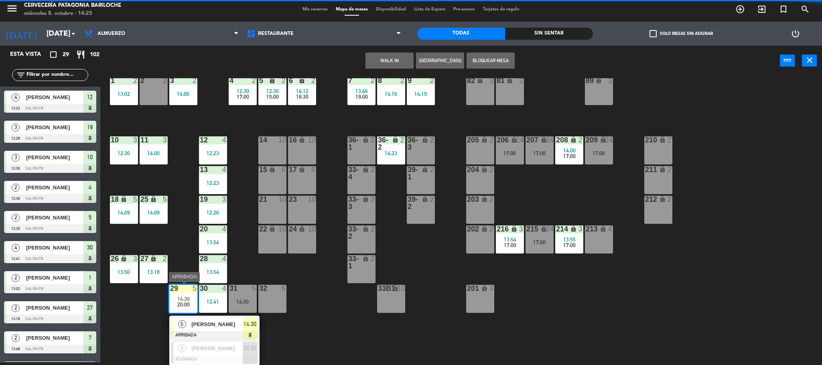
click at [205, 326] on span "Ruben Reyes" at bounding box center [216, 324] width 51 height 8
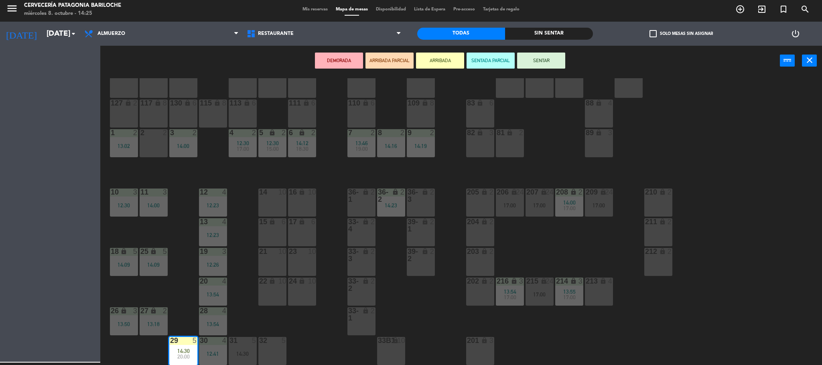
scroll to position [22, 0]
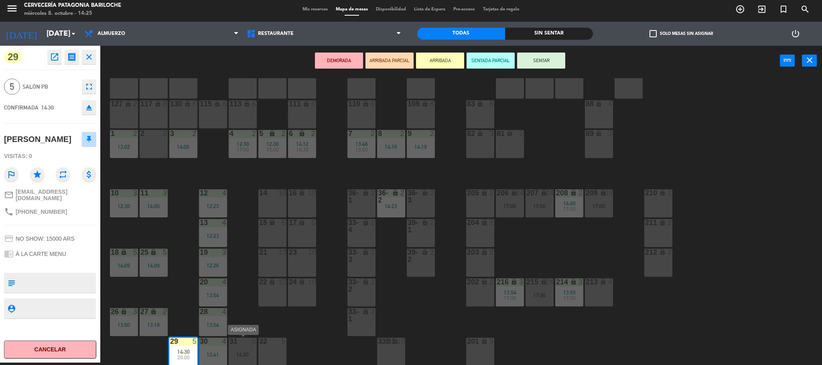
click at [238, 351] on div "14:30" at bounding box center [243, 354] width 28 height 6
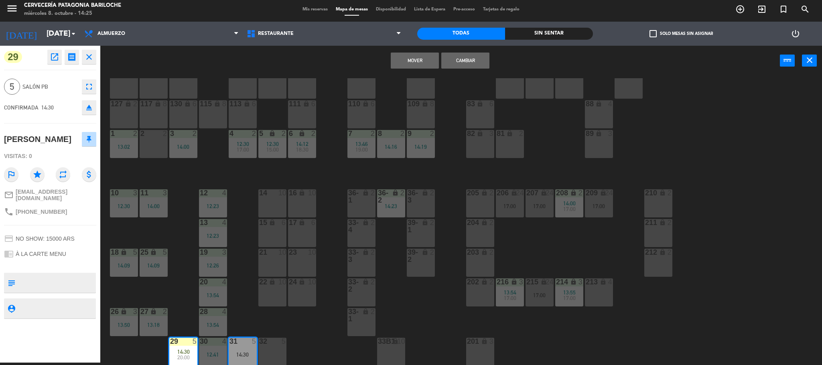
click at [477, 58] on button "Cambiar" at bounding box center [465, 61] width 48 height 16
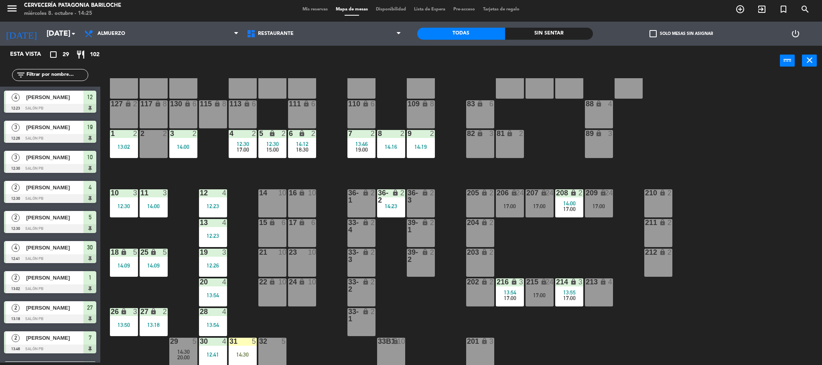
scroll to position [98, 0]
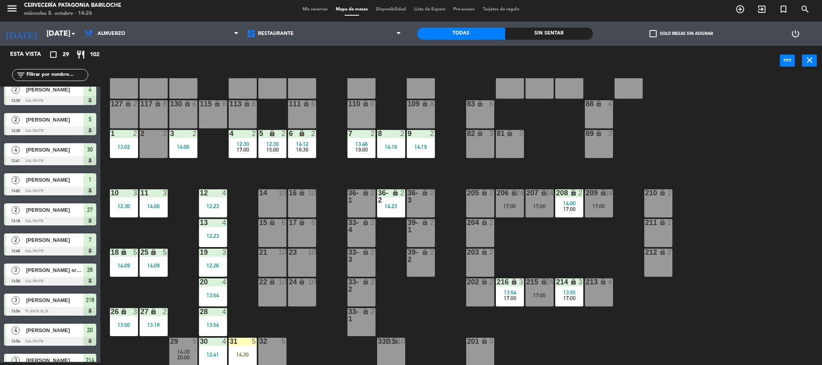
click at [327, 171] on div "101 lock 8 102 lock 8 104 lock 2 105 lock 2 106 lock 2 103 lock 2 107 lock 2 10…" at bounding box center [465, 221] width 714 height 287
click at [316, 339] on div "101 lock 8 102 lock 8 104 lock 2 105 lock 2 106 lock 2 103 lock 2 107 lock 2 10…" at bounding box center [465, 221] width 714 height 287
click at [124, 204] on div "12:30" at bounding box center [124, 206] width 28 height 6
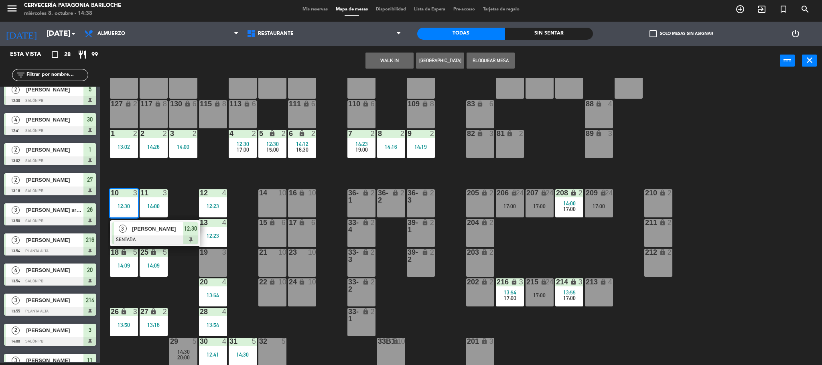
click at [144, 229] on span "María Elena Bielsa" at bounding box center [157, 229] width 51 height 8
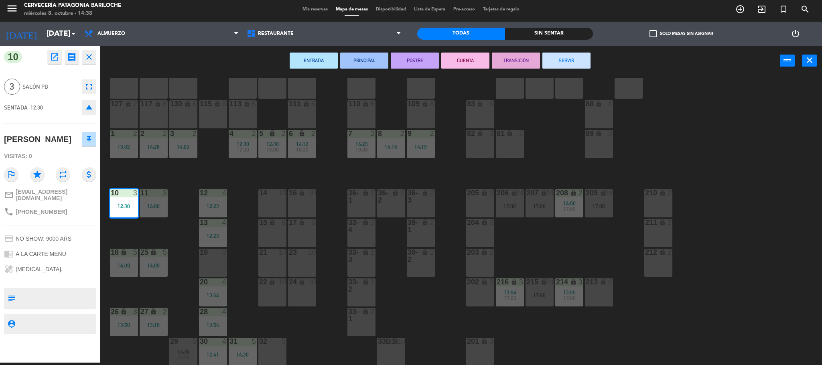
click at [571, 59] on button "SERVIR" at bounding box center [566, 61] width 48 height 16
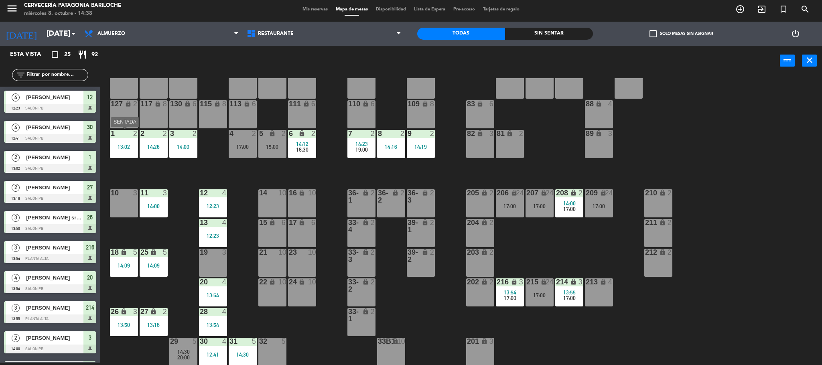
click at [114, 150] on div "1 2 13:02" at bounding box center [124, 144] width 28 height 28
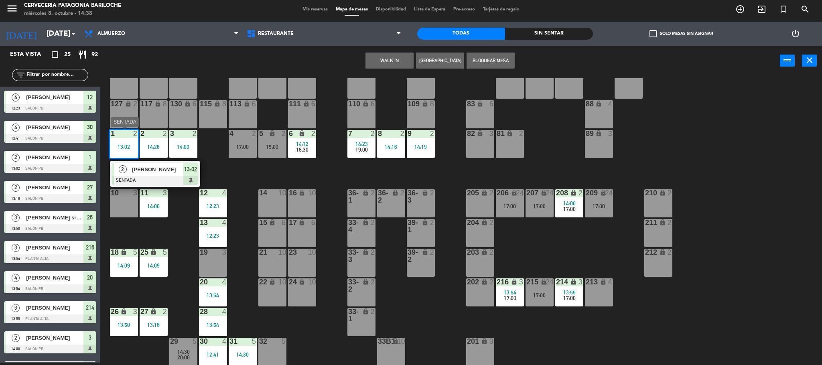
click at [150, 171] on span "Emiliano saralegui" at bounding box center [157, 169] width 51 height 8
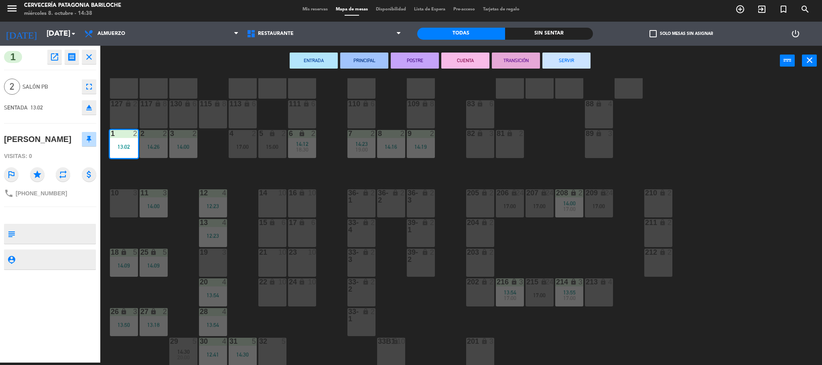
click at [473, 61] on button "CUENTA" at bounding box center [465, 61] width 48 height 16
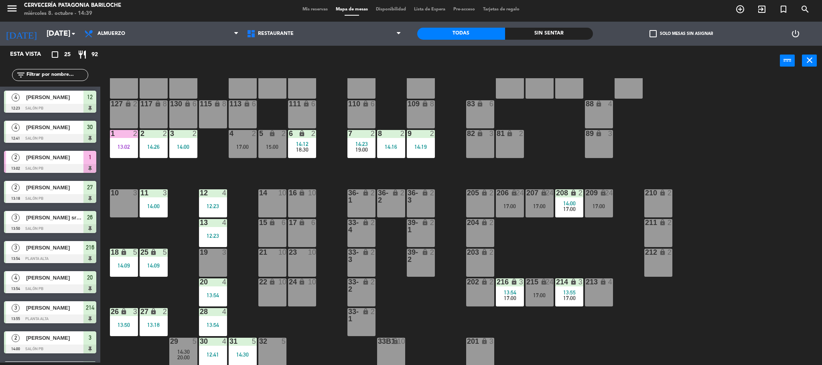
click at [341, 182] on div "101 lock 8 102 lock 8 104 lock 2 105 lock 2 106 lock 2 103 lock 2 107 lock 2 10…" at bounding box center [465, 221] width 714 height 287
click at [209, 202] on div "12 4 12:23" at bounding box center [213, 203] width 28 height 28
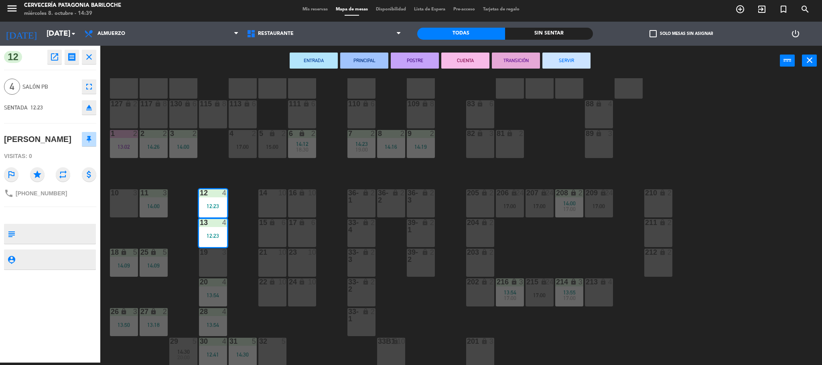
click at [471, 56] on button "CUENTA" at bounding box center [465, 61] width 48 height 16
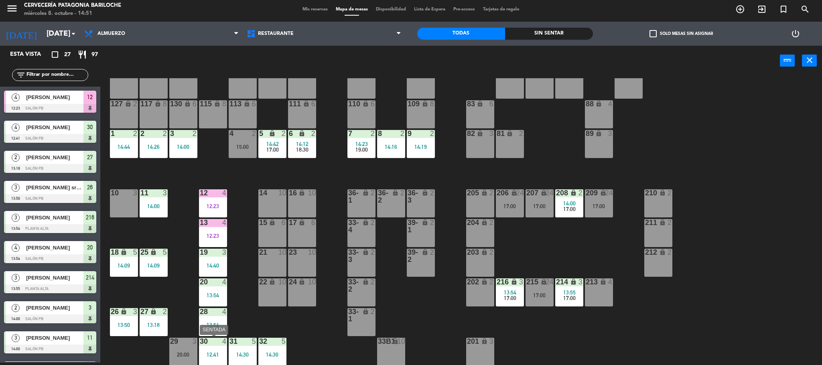
click at [211, 344] on div at bounding box center [212, 341] width 13 height 7
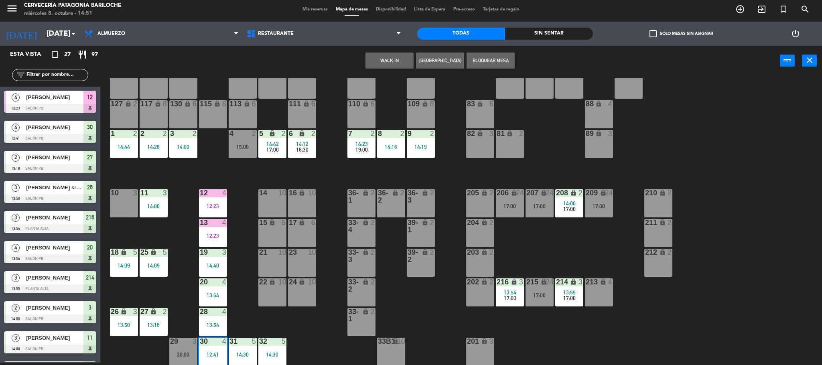
scroll to position [51, 0]
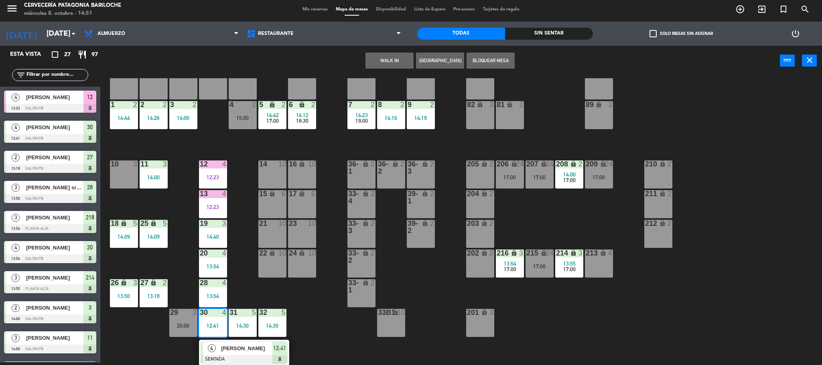
click at [224, 349] on span "Roberta fornigoni" at bounding box center [246, 348] width 51 height 8
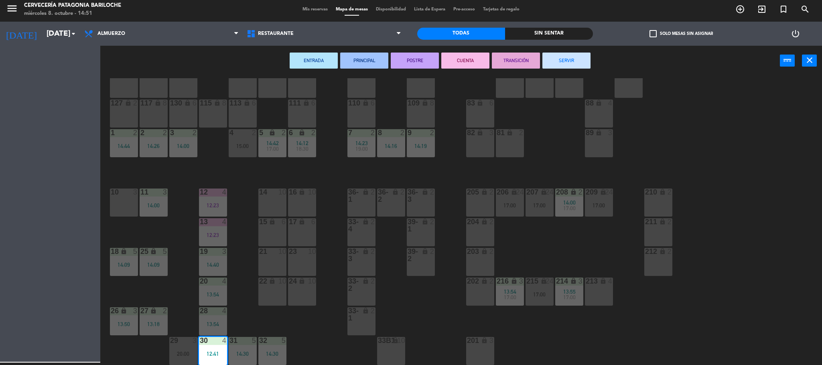
scroll to position [22, 0]
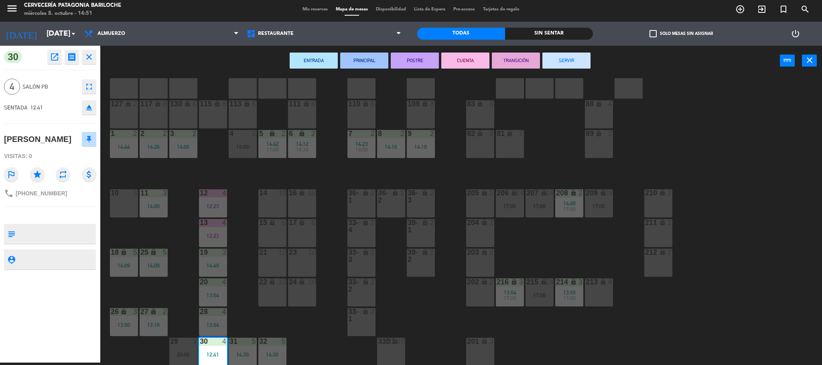
click at [477, 69] on div "ENTRADA PRINCIPAL POSTRE CUENTA TRANSICIÓN SERVIR power_input close" at bounding box center [440, 61] width 680 height 30
click at [470, 65] on button "CUENTA" at bounding box center [465, 61] width 48 height 16
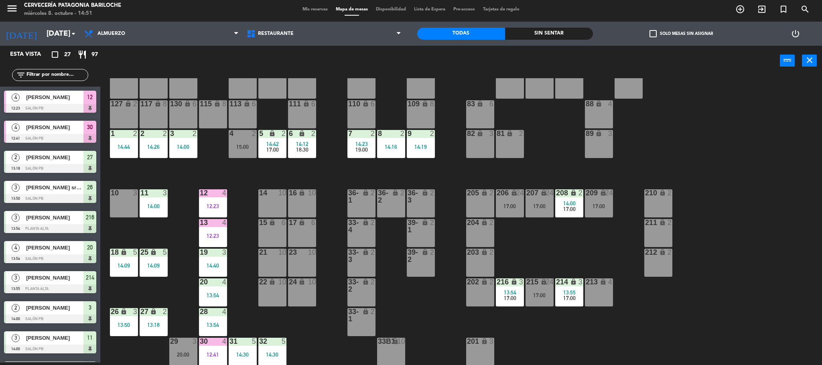
click at [345, 171] on div "101 lock 8 102 lock 8 104 lock 2 105 lock 2 106 lock 2 103 lock 2 107 lock 2 10…" at bounding box center [465, 221] width 714 height 287
click at [207, 220] on div at bounding box center [212, 222] width 13 height 7
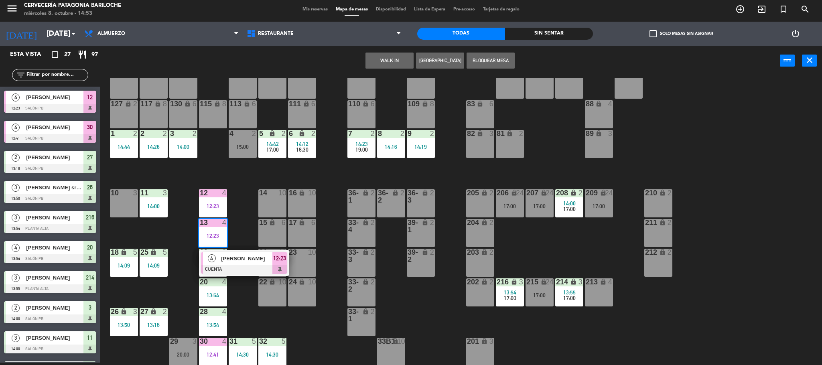
click at [243, 259] on span "darion ortiz" at bounding box center [246, 258] width 51 height 8
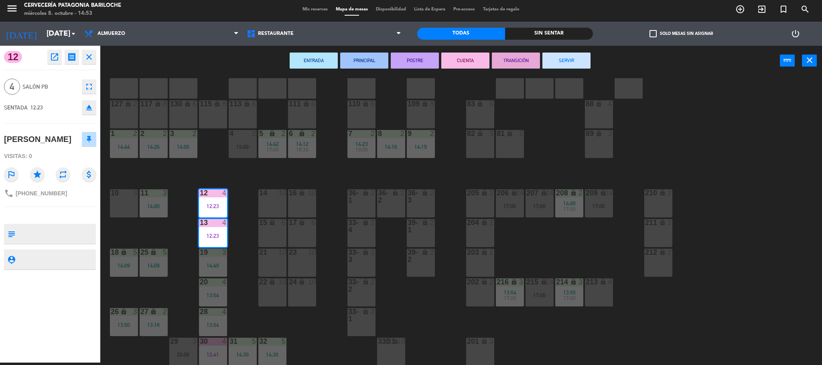
click at [564, 59] on button "SERVIR" at bounding box center [566, 61] width 48 height 16
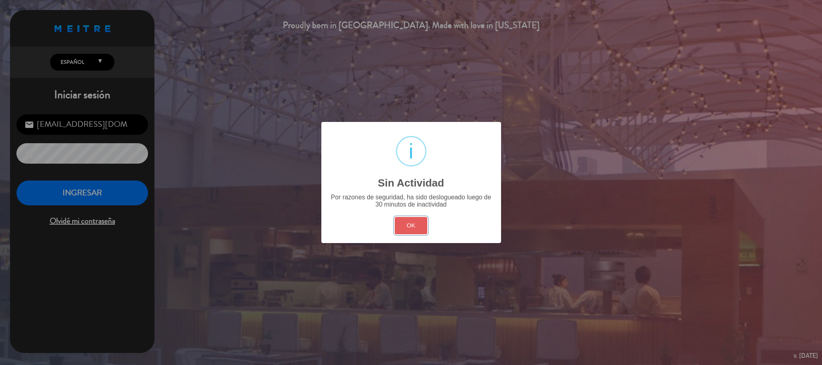
click at [397, 217] on button "OK" at bounding box center [411, 225] width 33 height 17
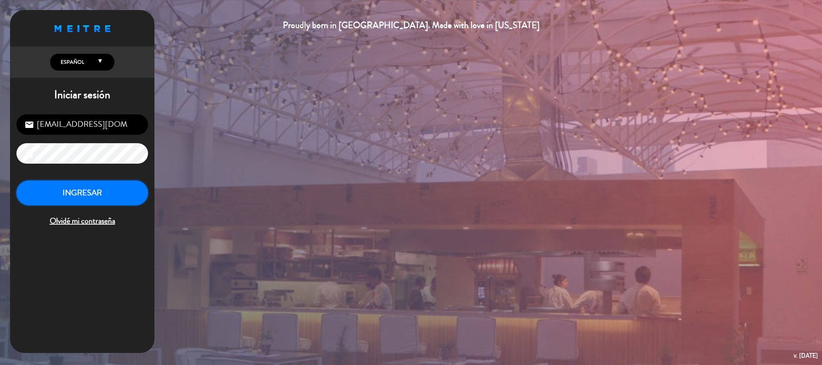
click at [119, 189] on button "INGRESAR" at bounding box center [82, 193] width 132 height 25
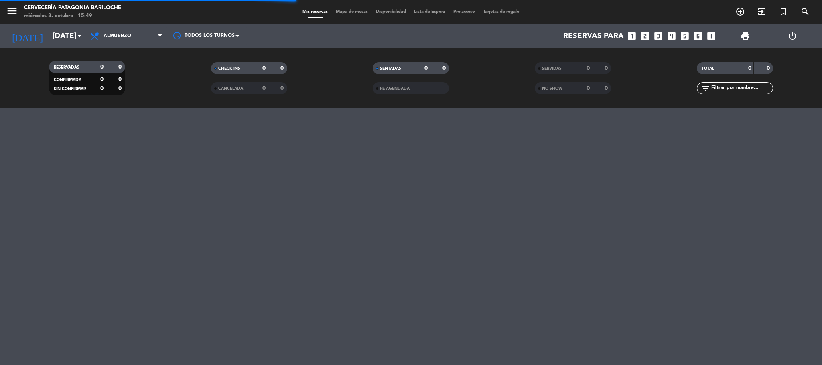
click at [9, 16] on icon "menu" at bounding box center [12, 11] width 12 height 12
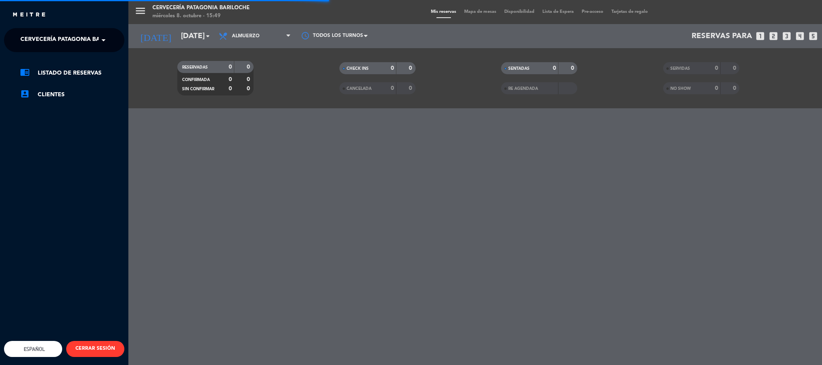
click at [58, 38] on span "Cervecería Patagonia Bariloche" at bounding box center [72, 40] width 105 height 17
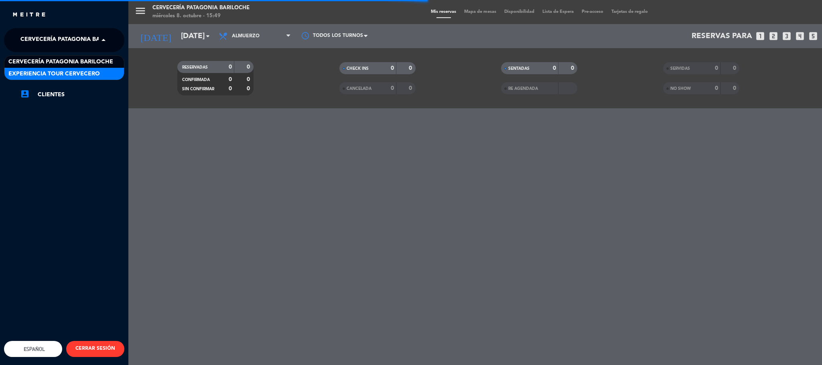
click at [60, 73] on span "Experiencia Tour Cervecero" at bounding box center [53, 73] width 91 height 9
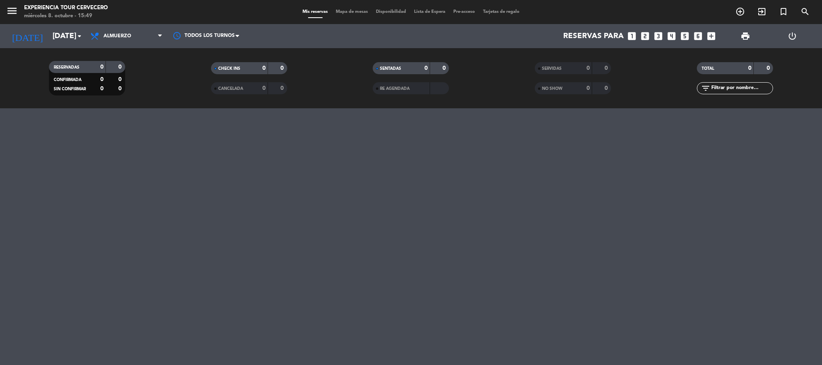
click at [118, 54] on div "RESERVADAS 0 0 CONFIRMADA 0 0 SIN CONFIRMAR 0 0 CHECK INS 0 0 CANCELADA 0 0 SEN…" at bounding box center [411, 78] width 822 height 60
click at [133, 39] on span "Almuerzo" at bounding box center [126, 36] width 80 height 18
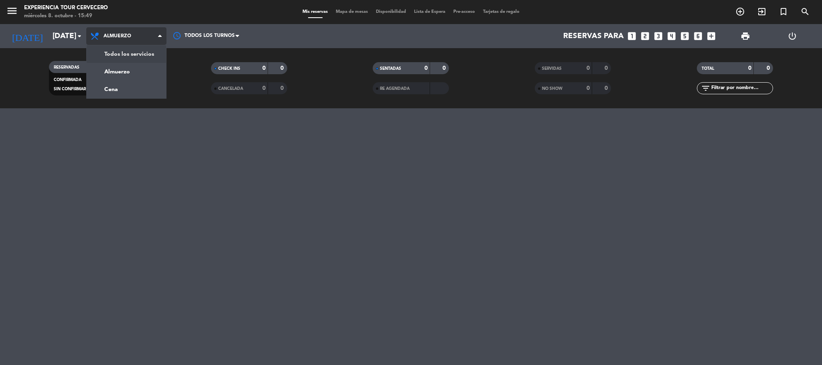
click at [141, 53] on div "menu Experiencia Tour Cervecero miércoles 8. octubre - 15:49 Mis reservas Mapa …" at bounding box center [411, 54] width 822 height 108
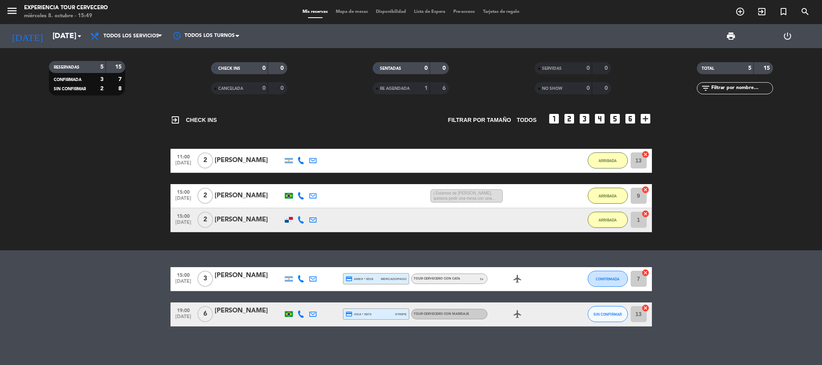
scroll to position [9, 0]
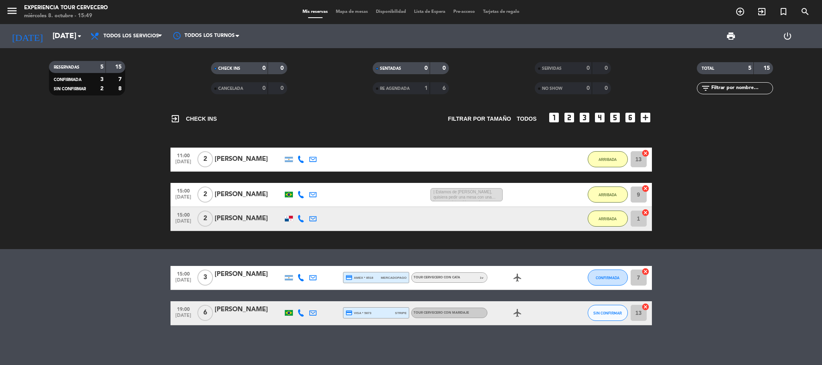
click at [300, 313] on icon at bounding box center [300, 312] width 7 height 7
click at [305, 297] on span "content_paste" at bounding box center [306, 300] width 6 height 6
